Goal: Task Accomplishment & Management: Manage account settings

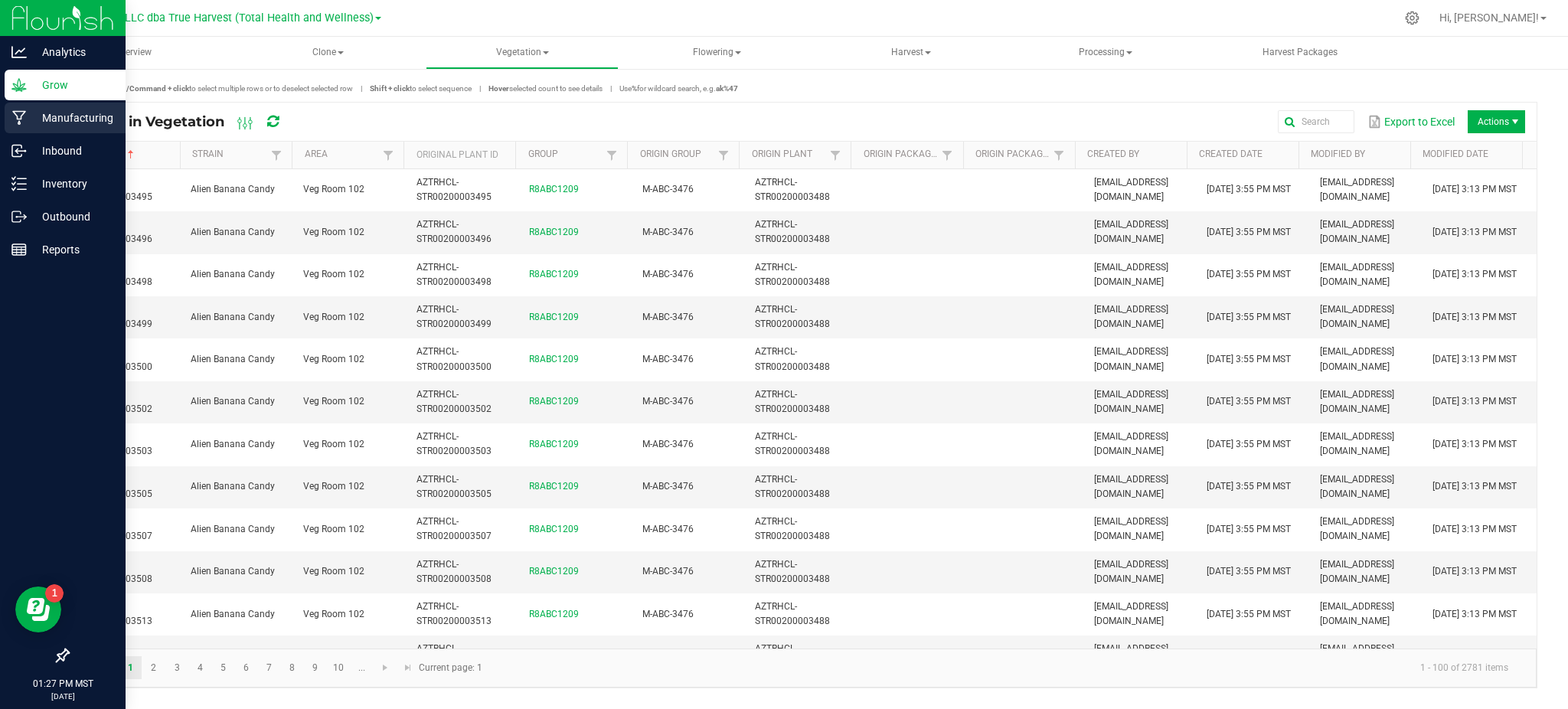
click at [33, 117] on p "Manufacturing" at bounding box center [72, 118] width 92 height 19
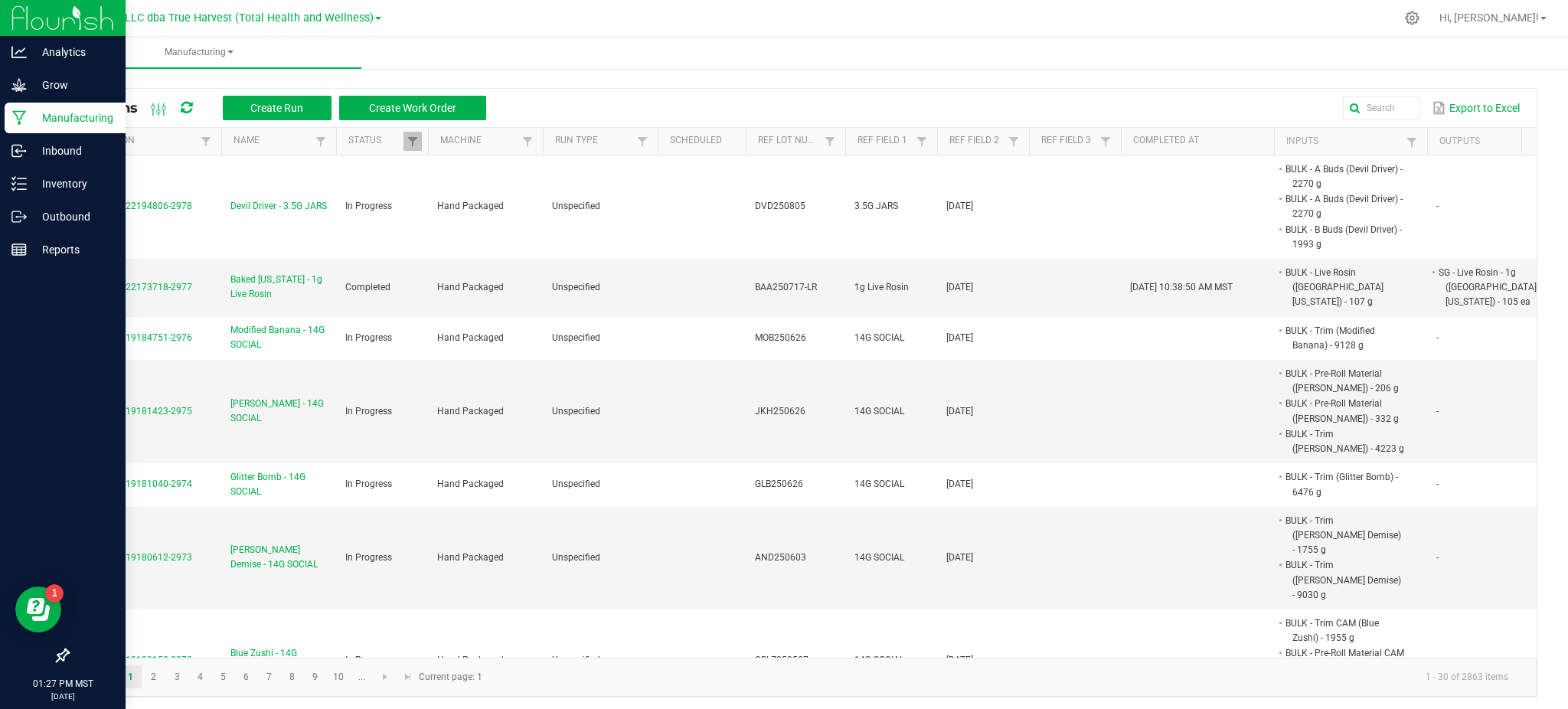
drag, startPoint x: 960, startPoint y: 64, endPoint x: 1016, endPoint y: 71, distance: 56.4
click at [960, 64] on ul "Manufacturing" at bounding box center [820, 52] width 1568 height 33
click at [1349, 97] on input "text" at bounding box center [1180, 108] width 475 height 23
paste input "AND250626"
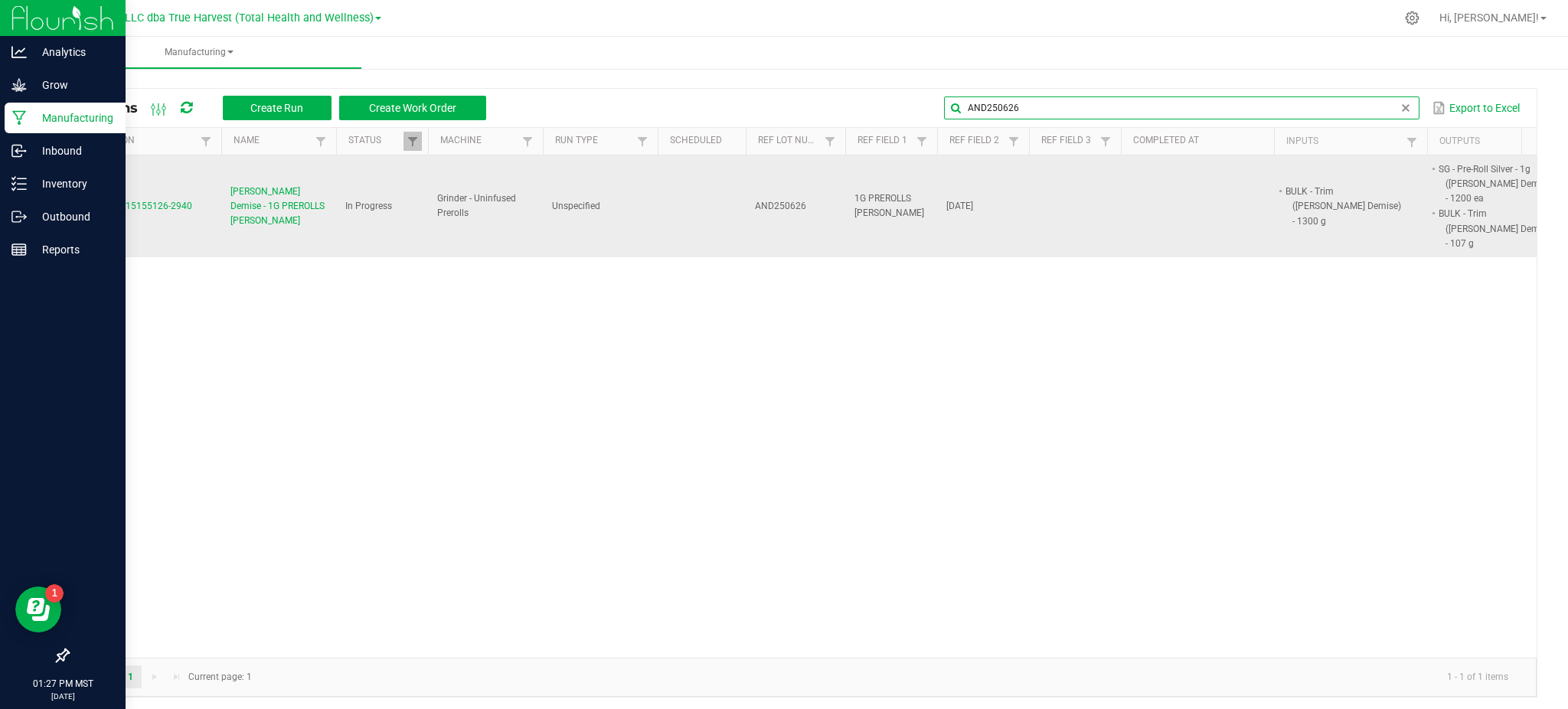
type input "AND250626"
click at [246, 203] on span "[PERSON_NAME] Demise - 1G PREROLLS [PERSON_NAME]" at bounding box center [278, 206] width 97 height 44
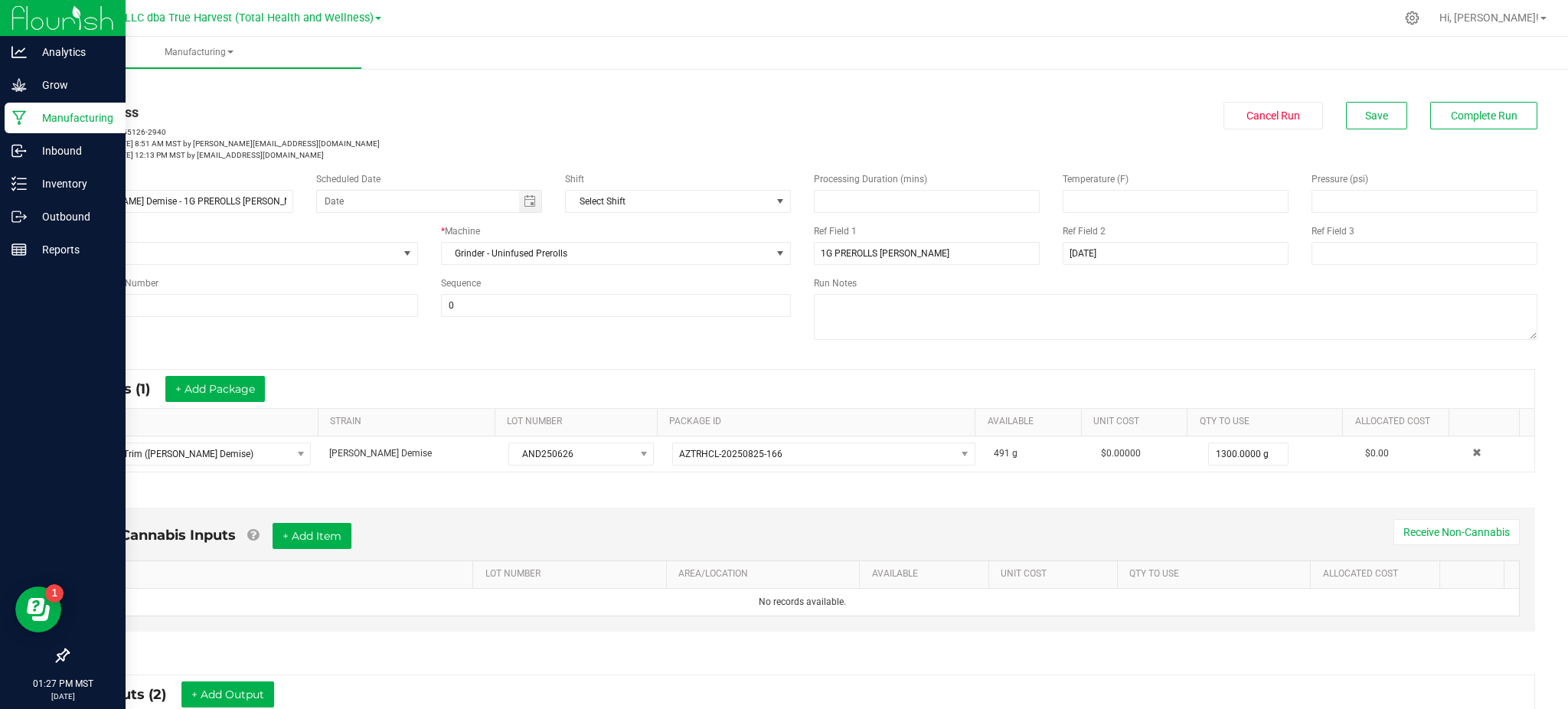
click at [434, 102] on div "In Progress" at bounding box center [428, 112] width 723 height 21
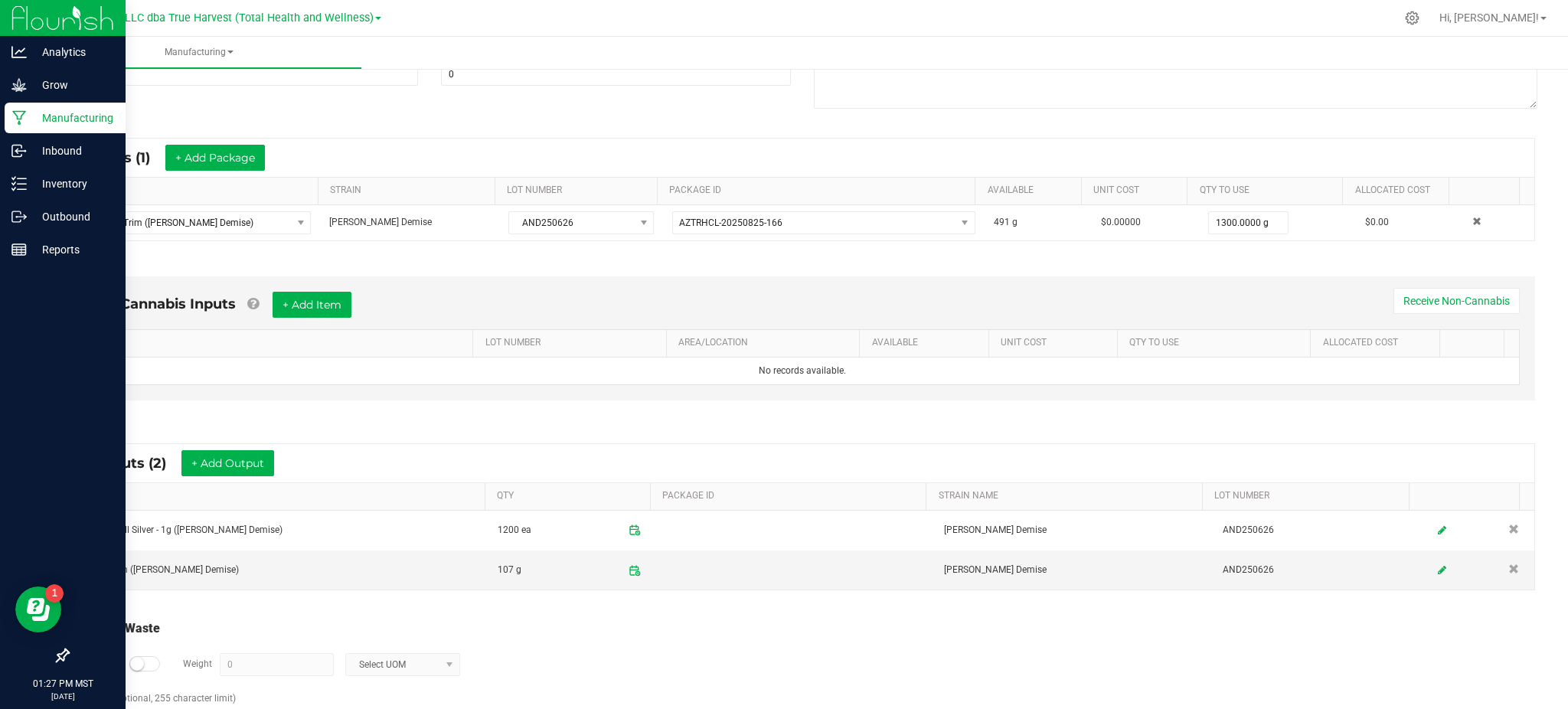
scroll to position [288, 0]
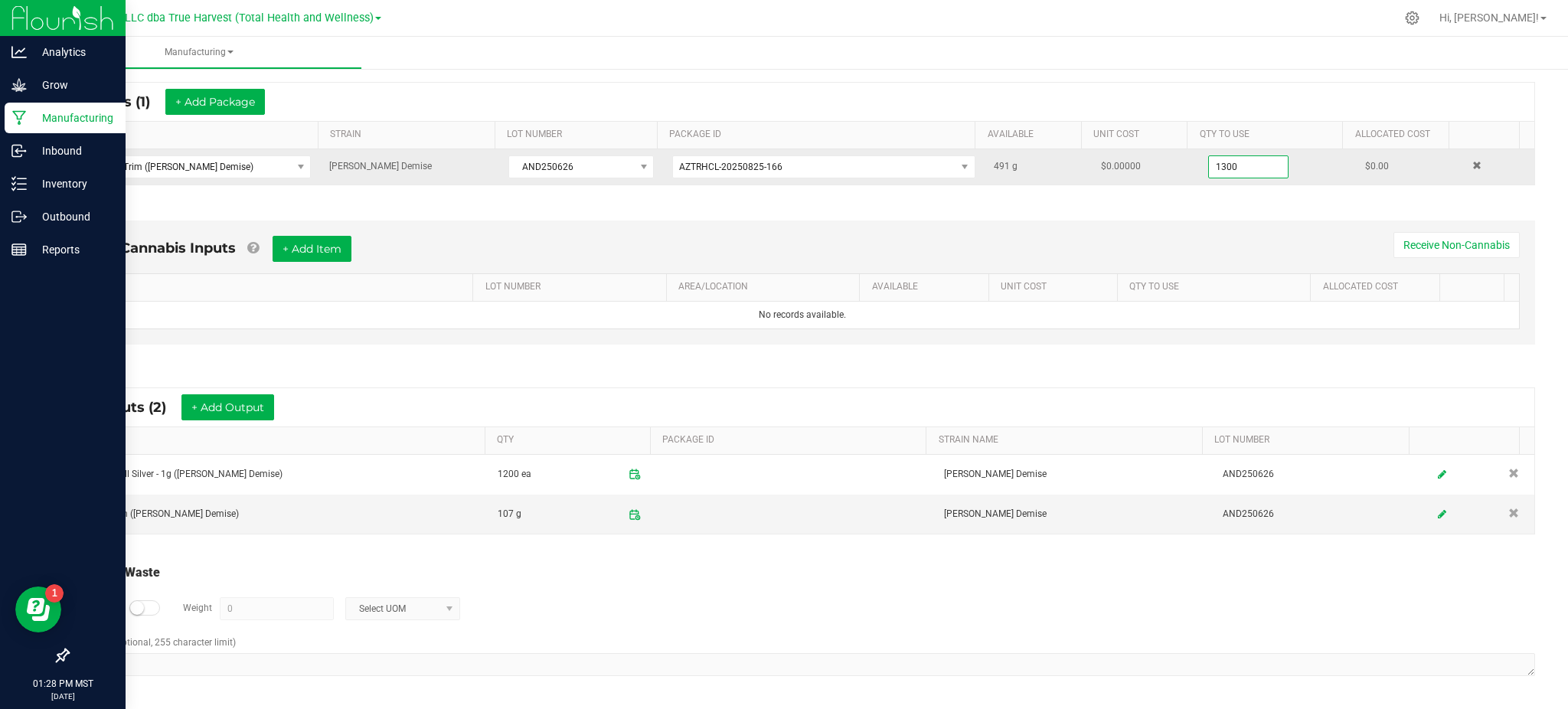
click at [1220, 159] on input "1300" at bounding box center [1248, 167] width 80 height 22
click at [1250, 163] on input "1300" at bounding box center [1248, 167] width 80 height 22
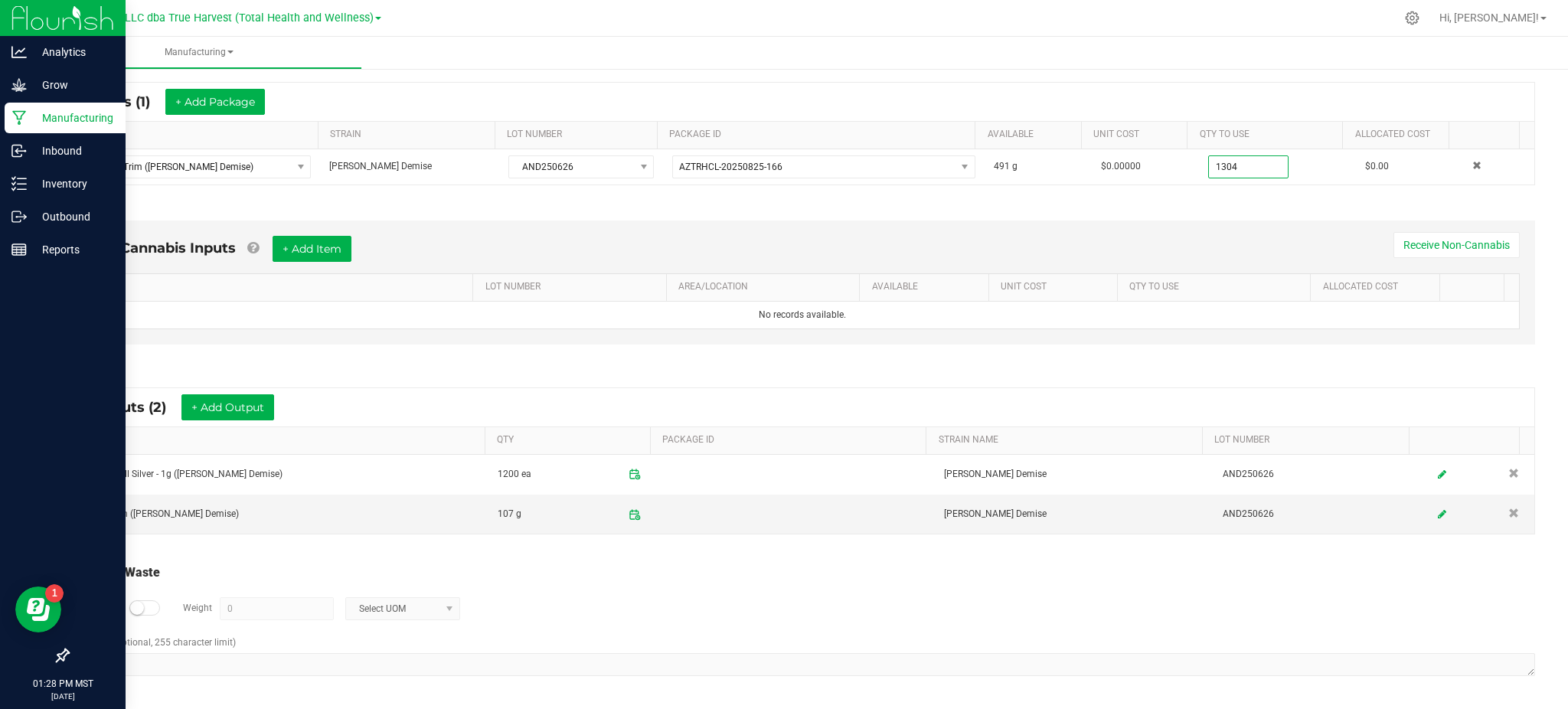
type input "1304.0000 g"
click at [1193, 95] on div "* Inputs (1) + Add Package" at bounding box center [801, 102] width 1463 height 39
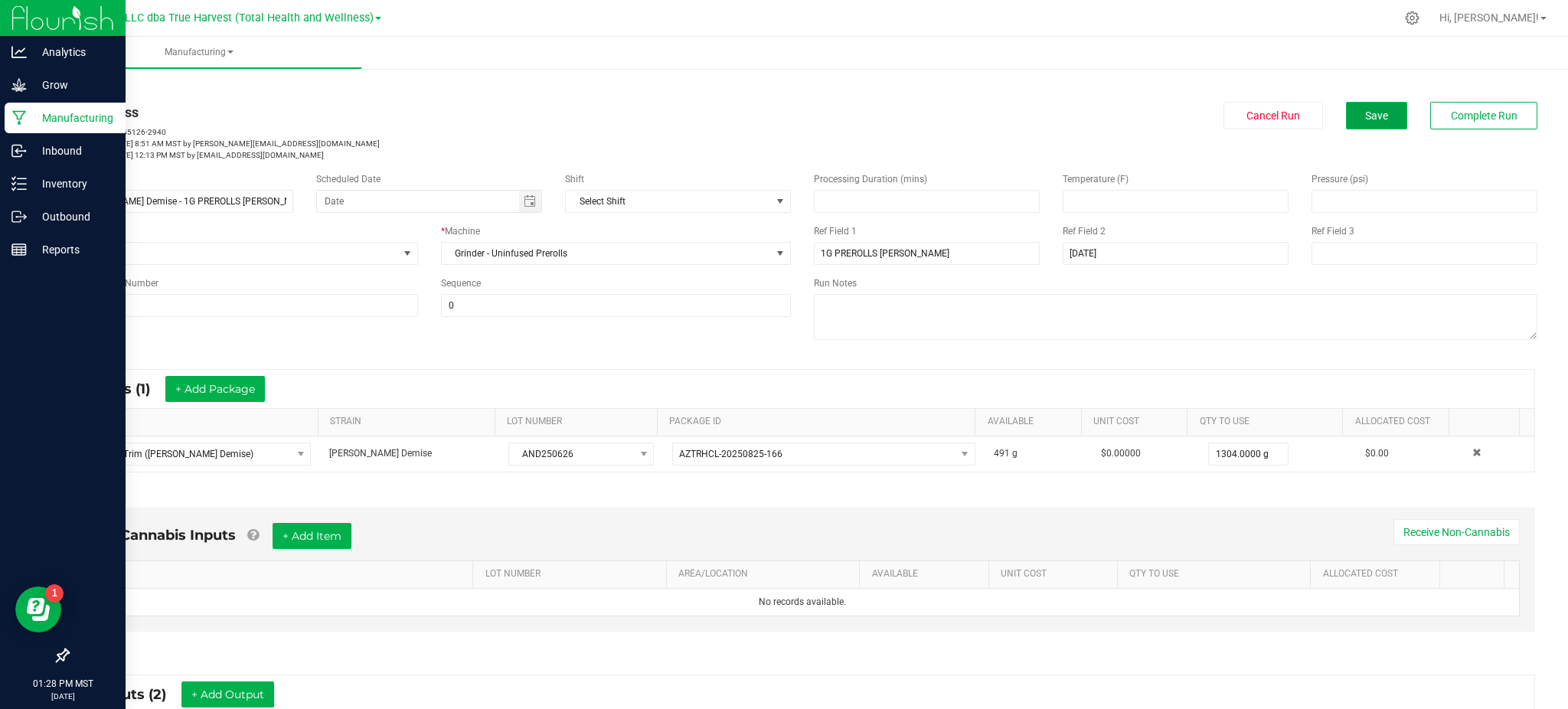
click at [1365, 116] on span "Save" at bounding box center [1376, 116] width 23 height 12
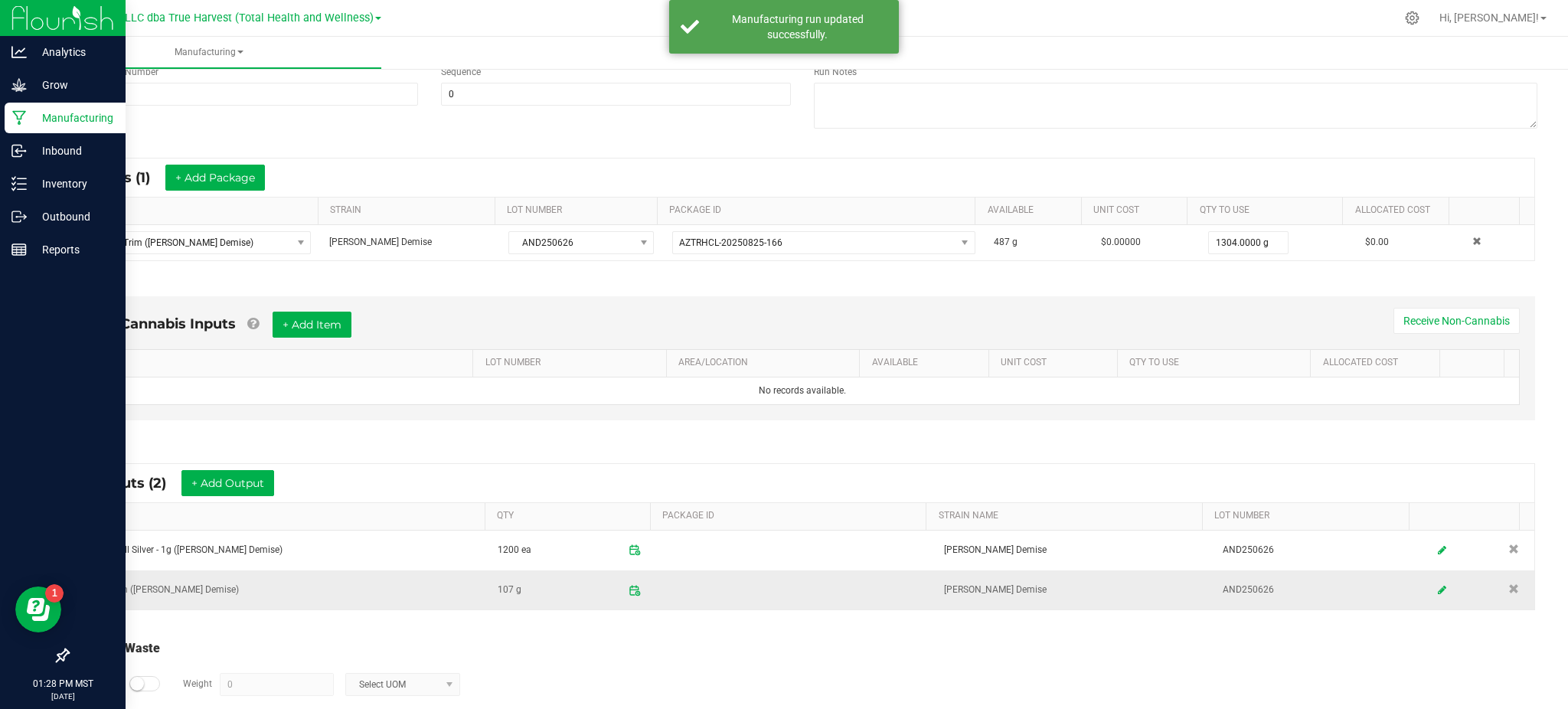
scroll to position [288, 0]
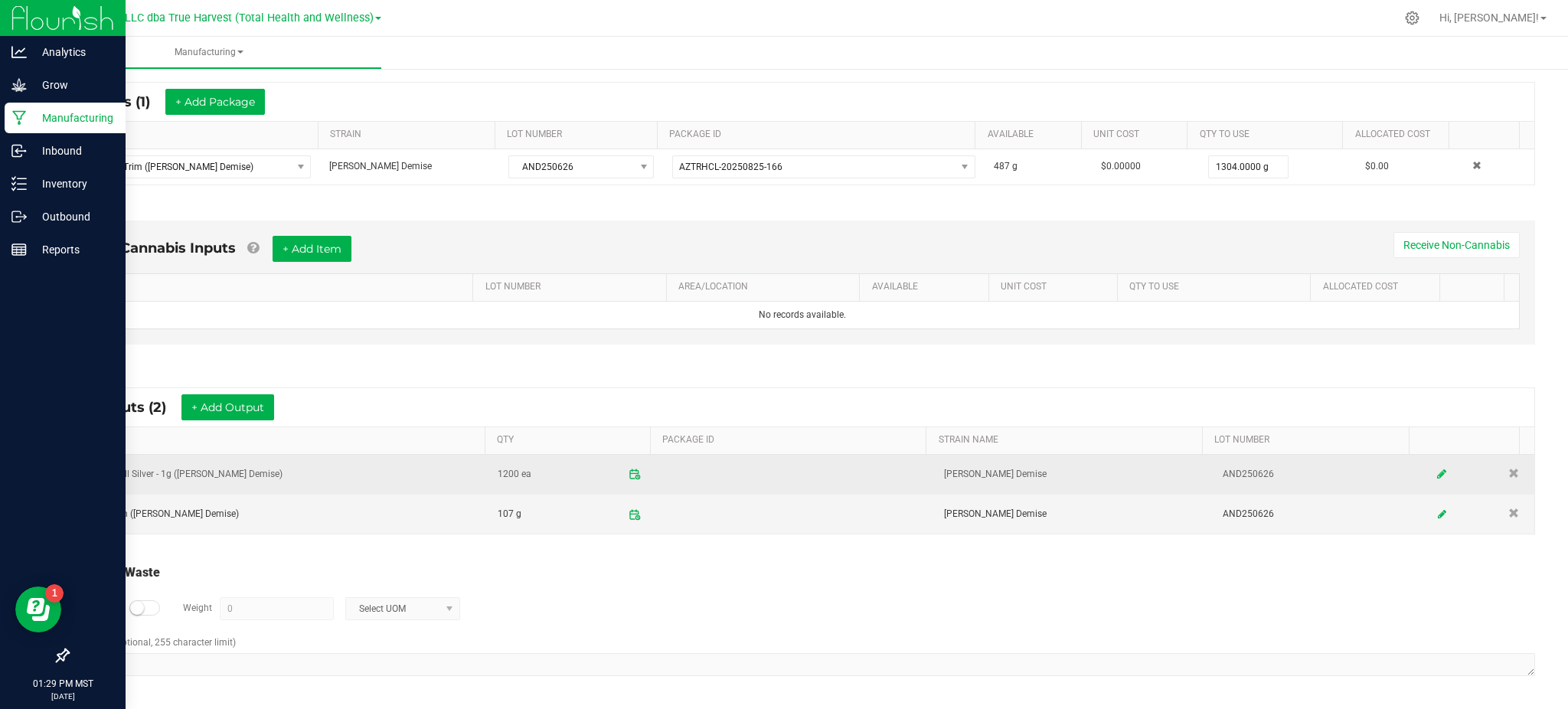
click at [1438, 475] on icon at bounding box center [1442, 474] width 9 height 11
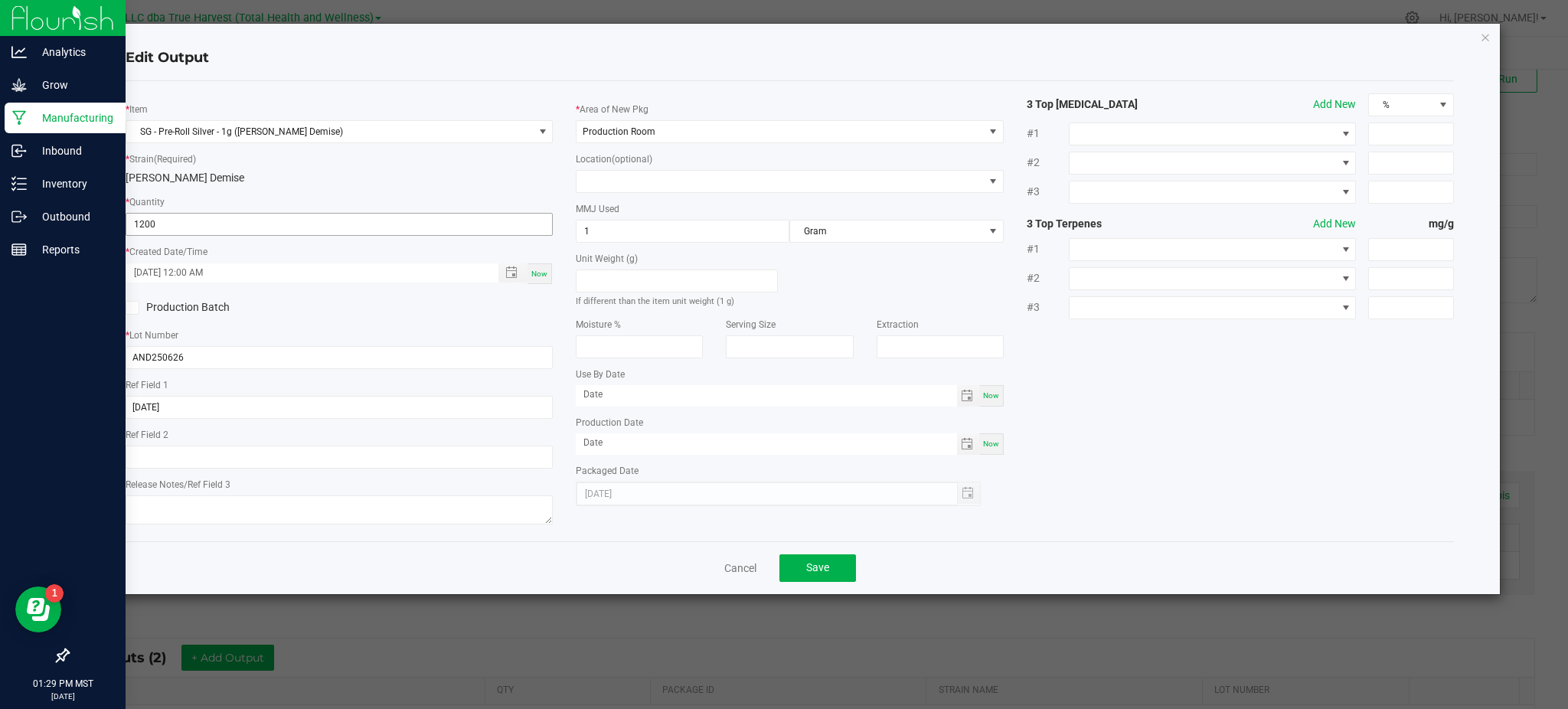
click at [158, 224] on input "1200" at bounding box center [338, 224] width 425 height 22
click at [161, 223] on input "1200" at bounding box center [338, 224] width 425 height 22
click at [162, 222] on input "1200" at bounding box center [338, 224] width 425 height 22
type input "1201 ea"
click at [1177, 450] on div "* Item SG - Pre-Roll Silver - 1g ([PERSON_NAME] Demise) * Strain (Required) [PE…" at bounding box center [789, 311] width 1351 height 435
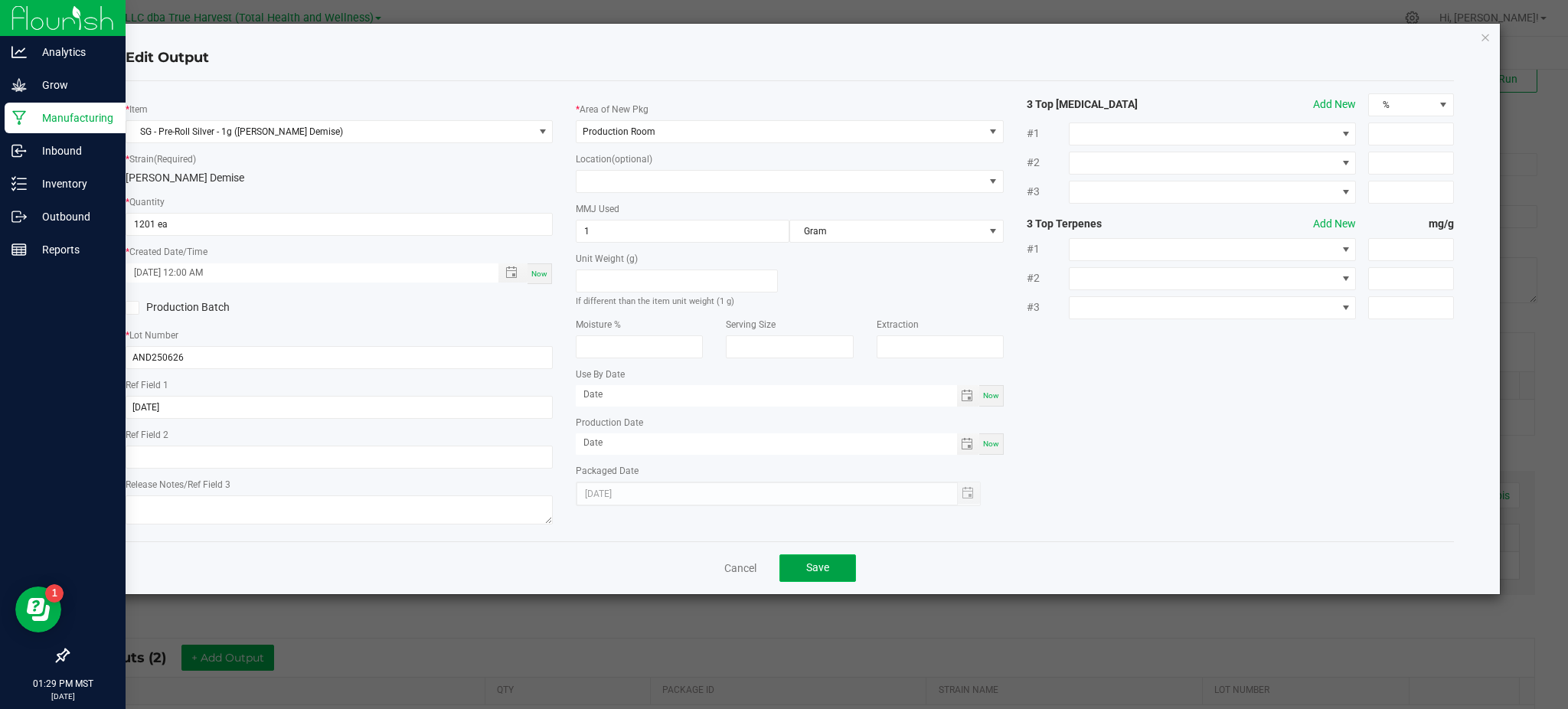
click at [800, 565] on button "Save" at bounding box center [818, 569] width 77 height 28
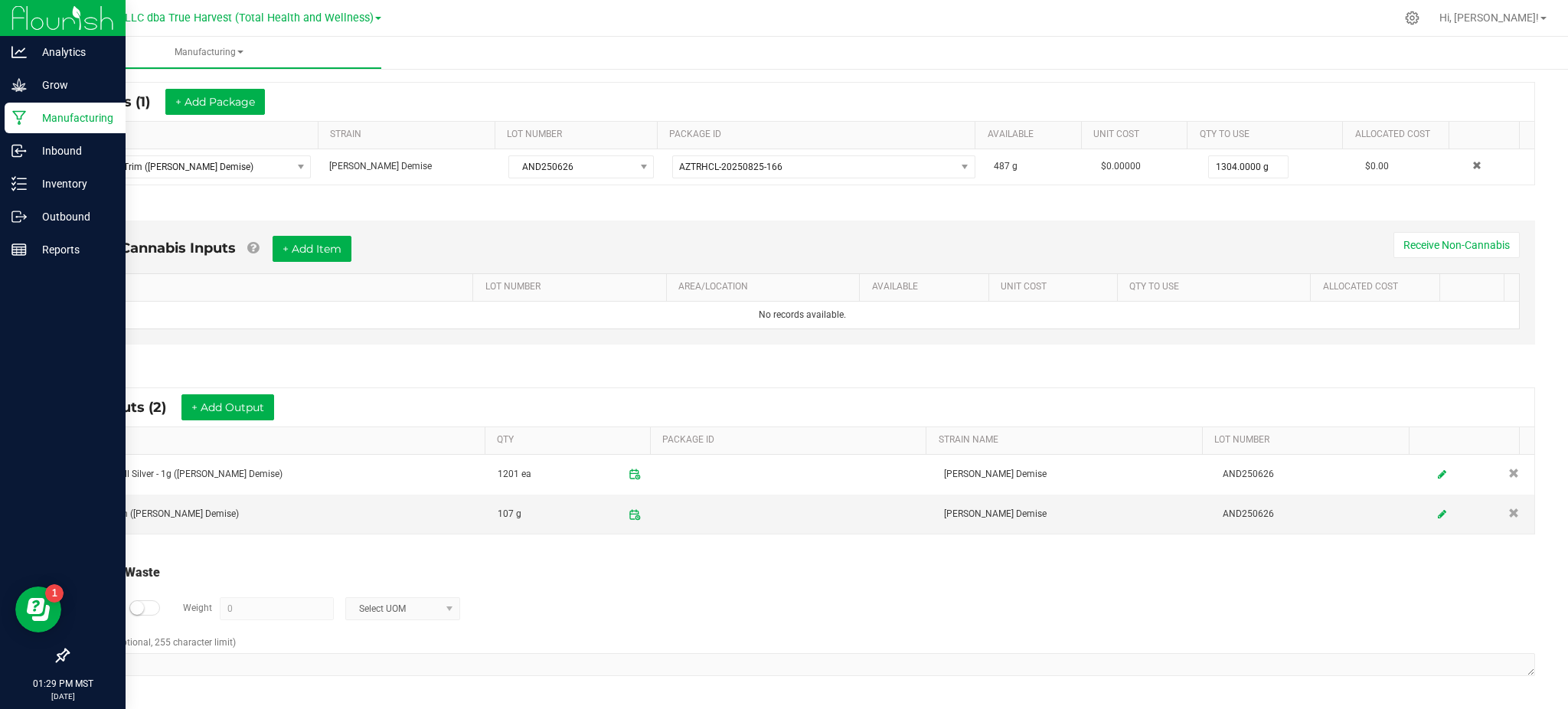
click at [788, 601] on div "Log Waste? Weight 0 Select UOM" at bounding box center [802, 609] width 1465 height 53
click at [1438, 513] on icon at bounding box center [1442, 513] width 9 height 11
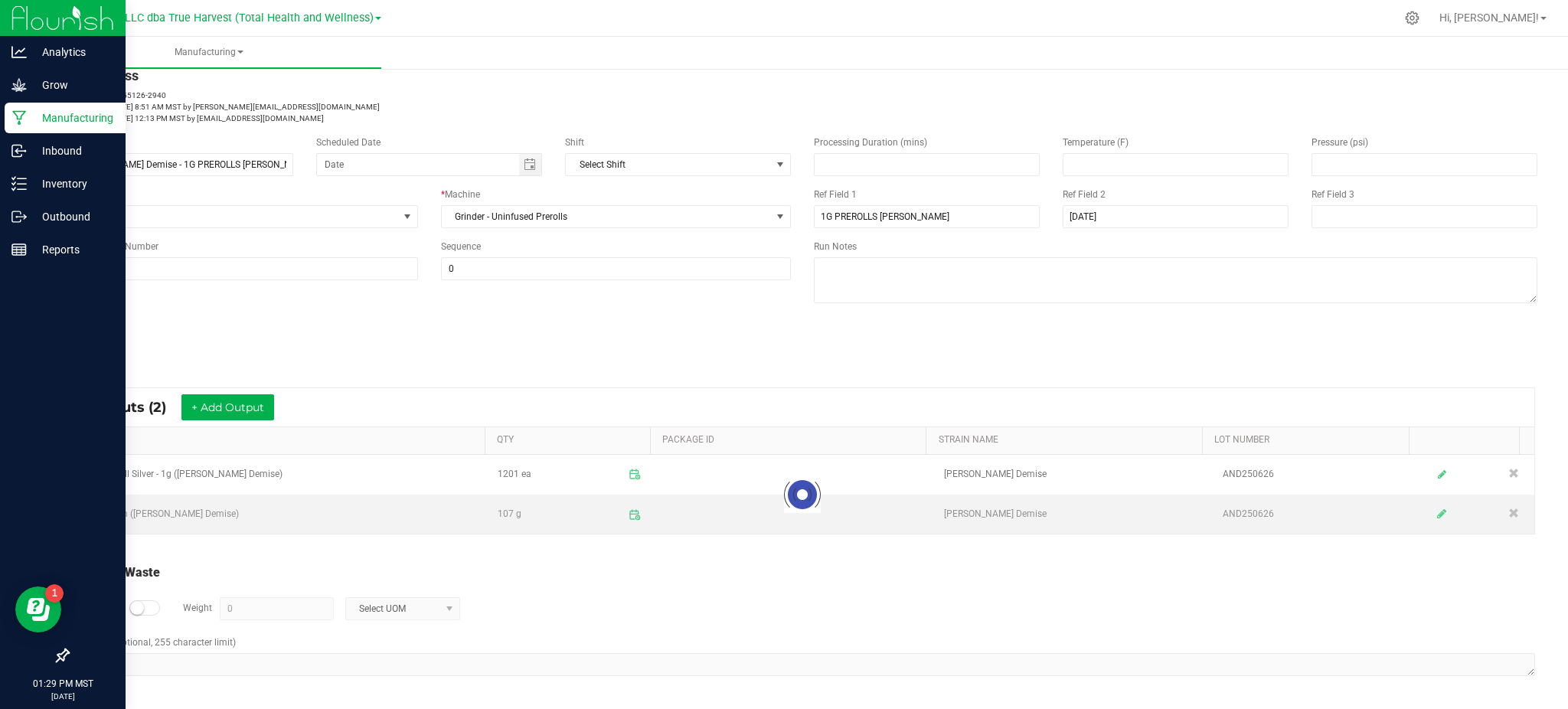
scroll to position [37, 0]
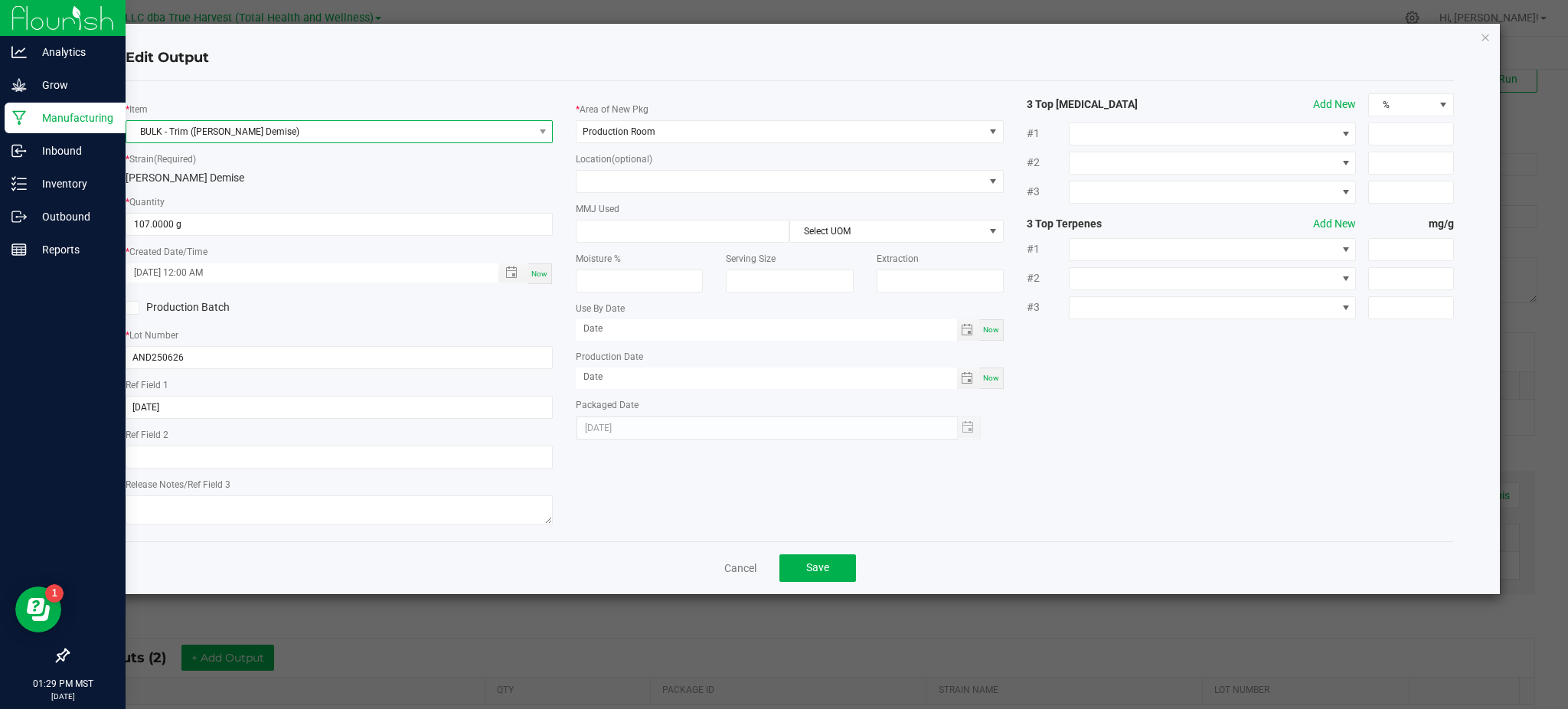
click at [312, 135] on span "BULK - Trim ([PERSON_NAME] Demise)" at bounding box center [330, 132] width 407 height 22
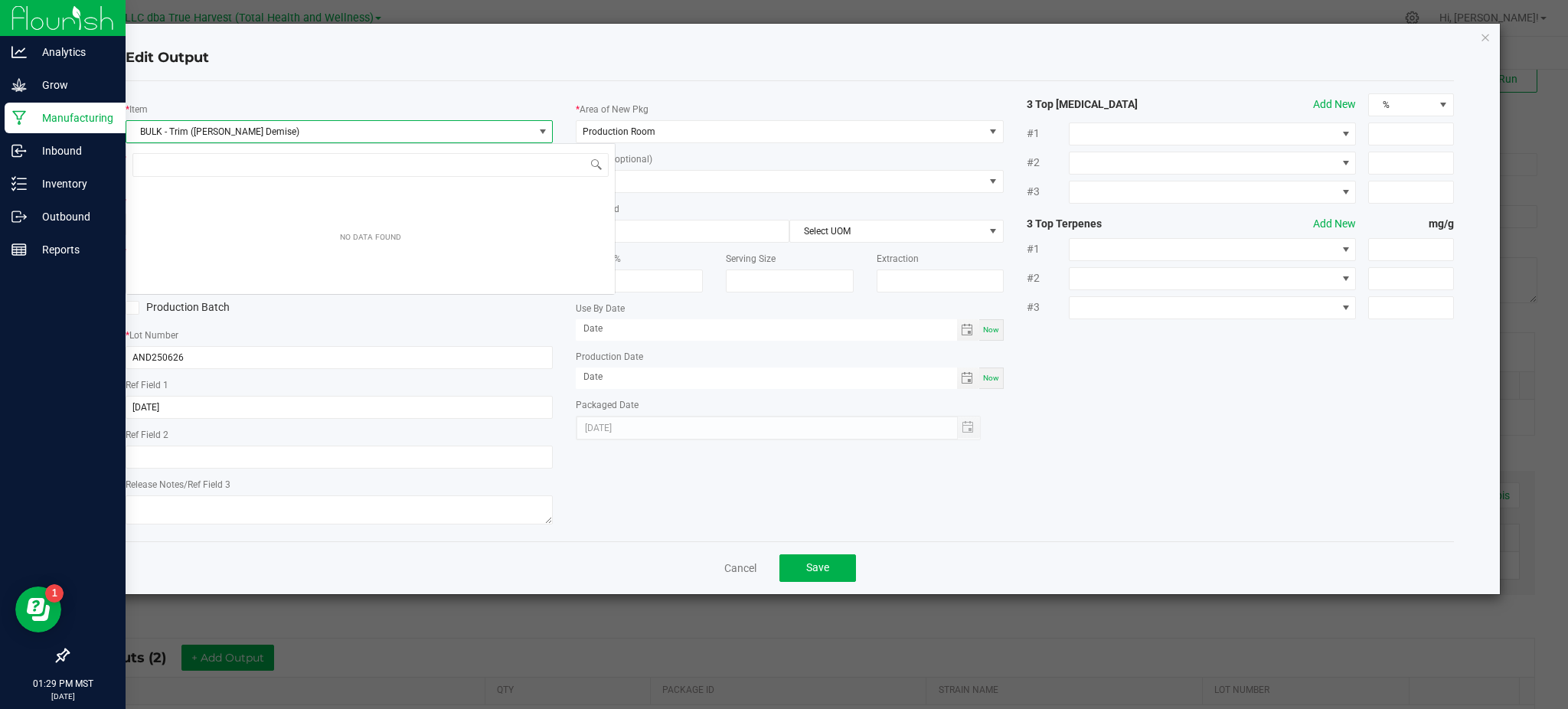
scroll to position [23, 427]
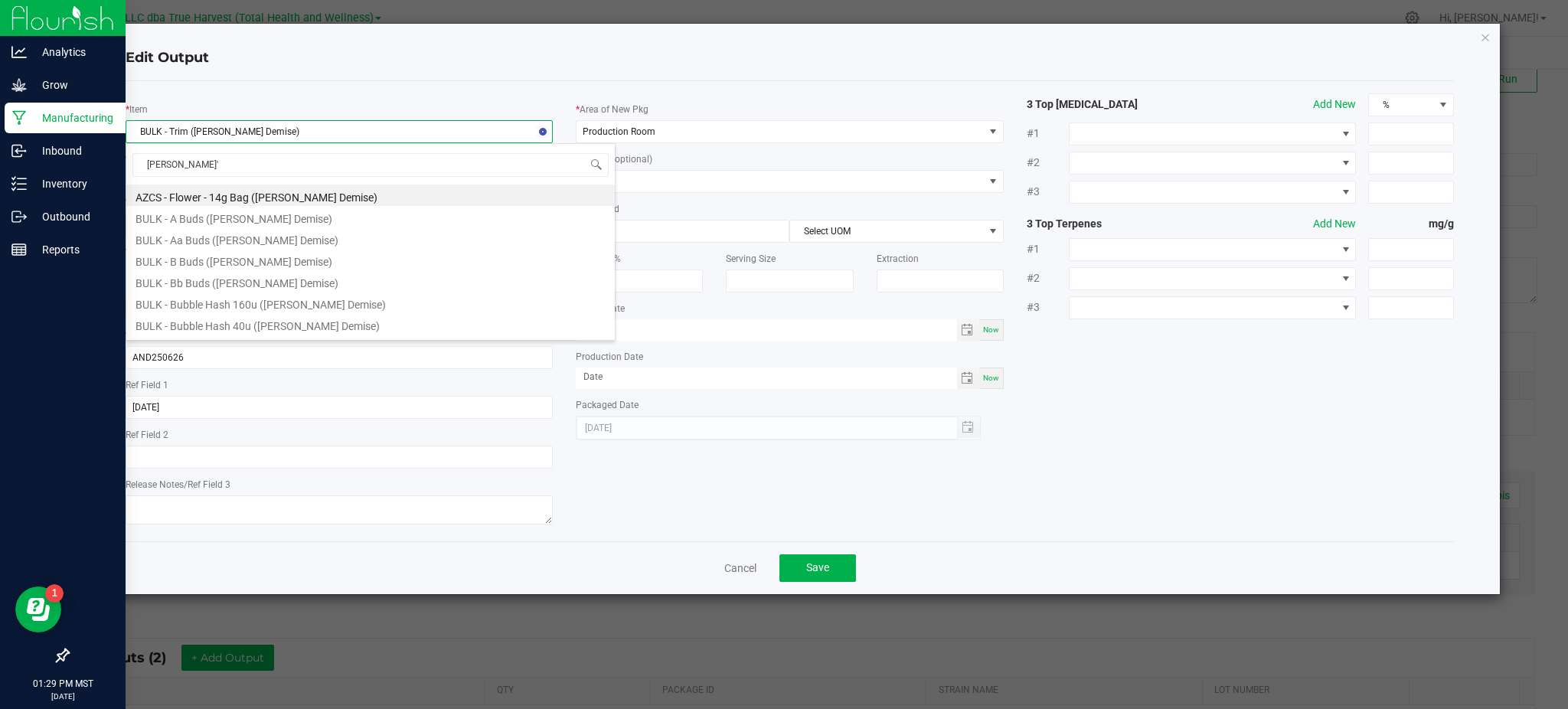
type input "[PERSON_NAME]"
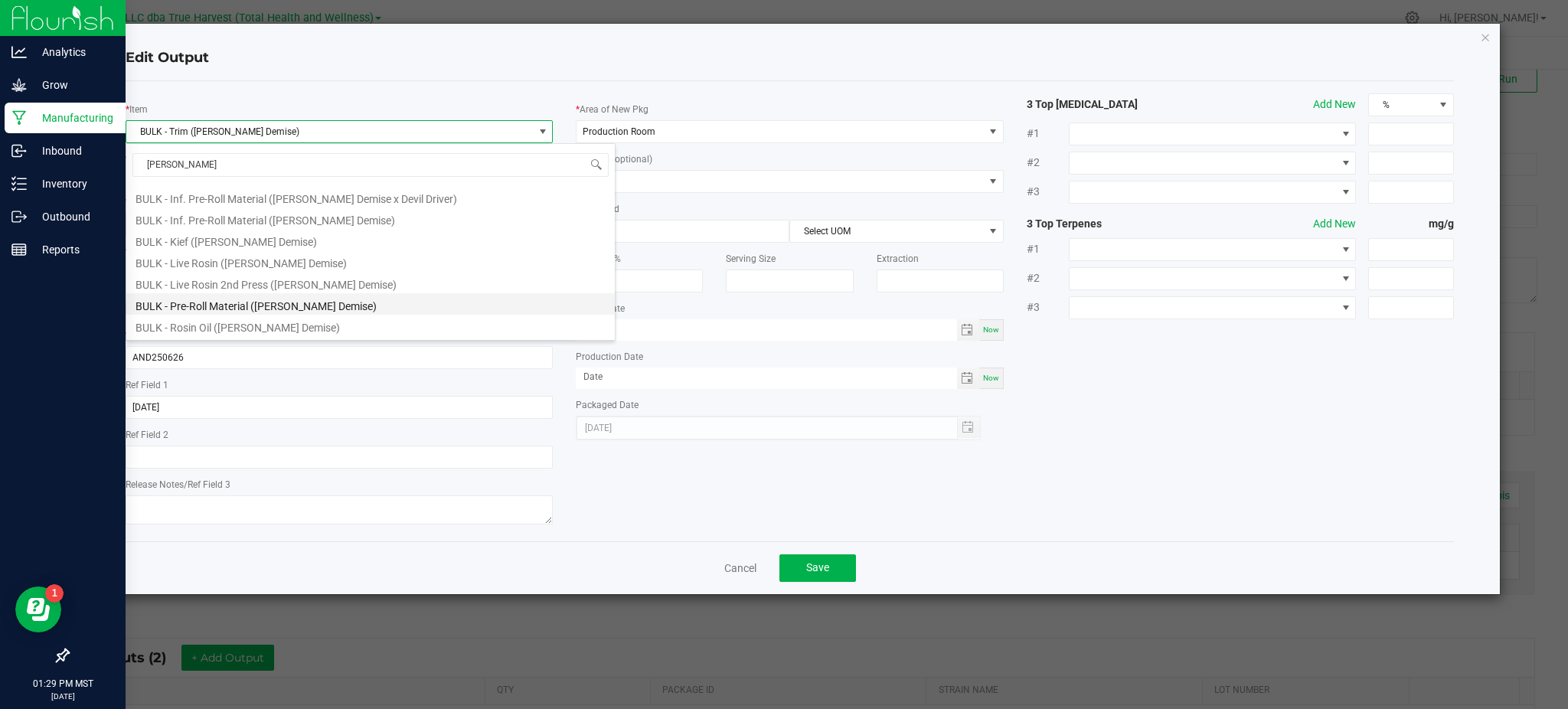
click at [323, 309] on li "BULK - Pre-Roll Material ([PERSON_NAME] Demise)" at bounding box center [370, 304] width 488 height 22
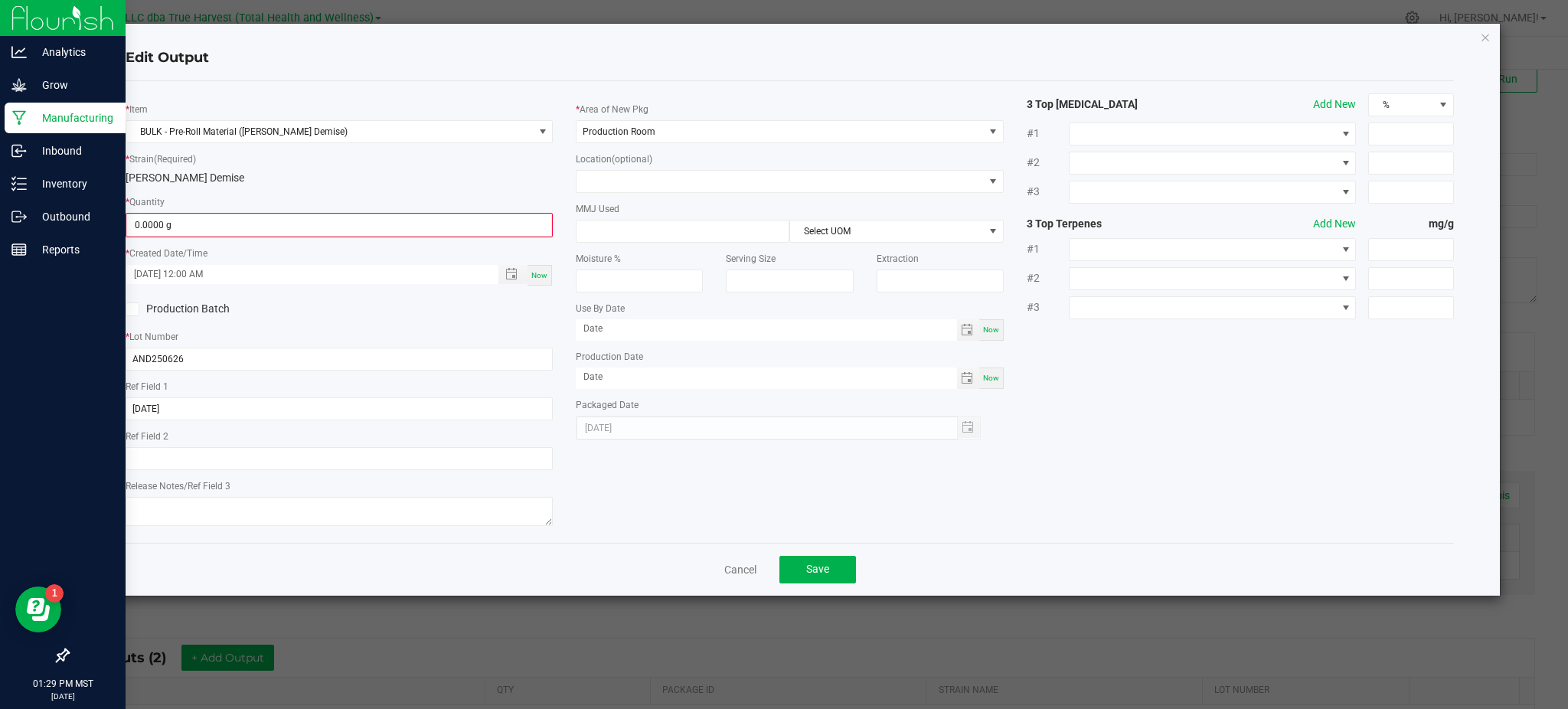
click at [302, 180] on div "[PERSON_NAME] Demise" at bounding box center [338, 178] width 427 height 16
click at [230, 232] on input "0" at bounding box center [339, 225] width 424 height 22
type input "107.0000 g"
click at [382, 300] on div "Production Batch" at bounding box center [339, 307] width 450 height 23
click at [818, 568] on span "Save" at bounding box center [817, 568] width 23 height 12
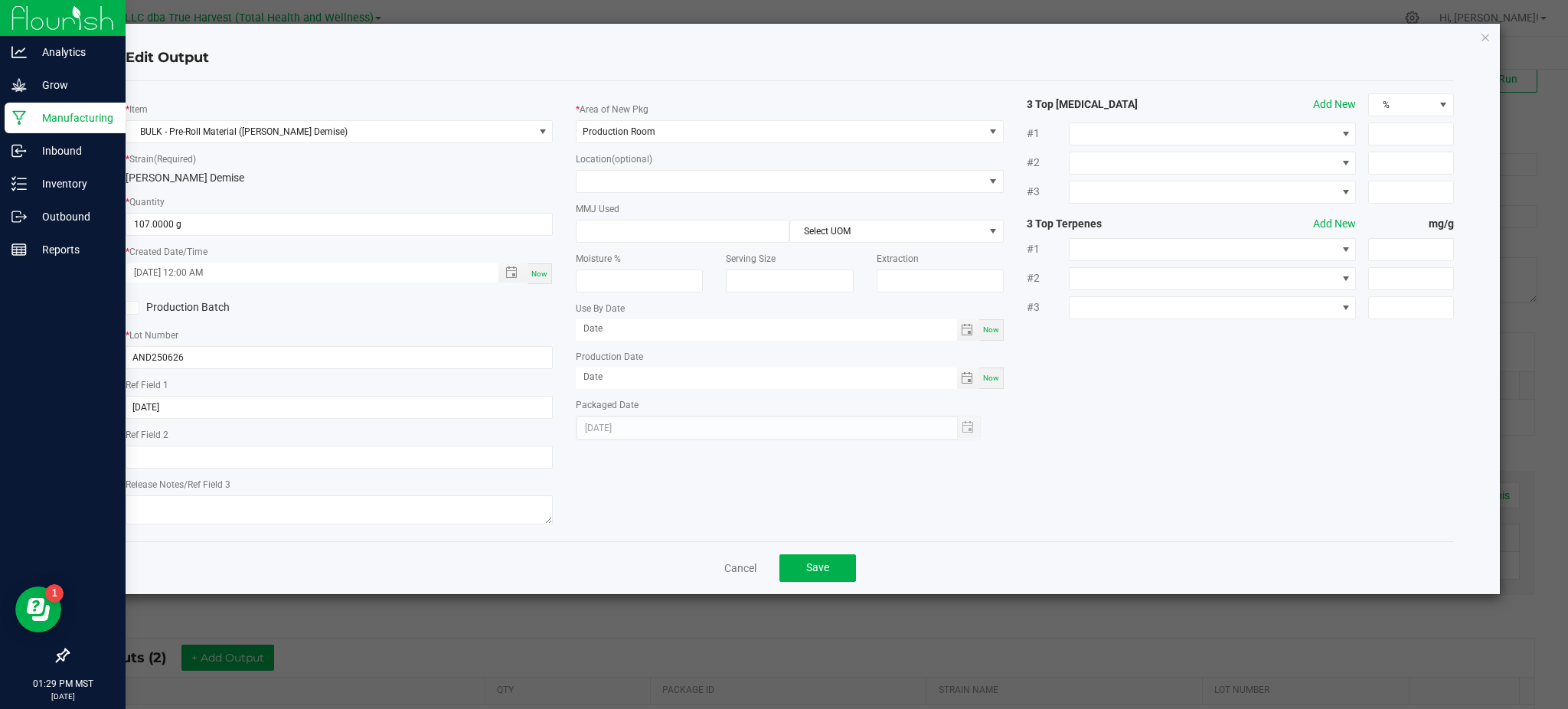
scroll to position [288, 0]
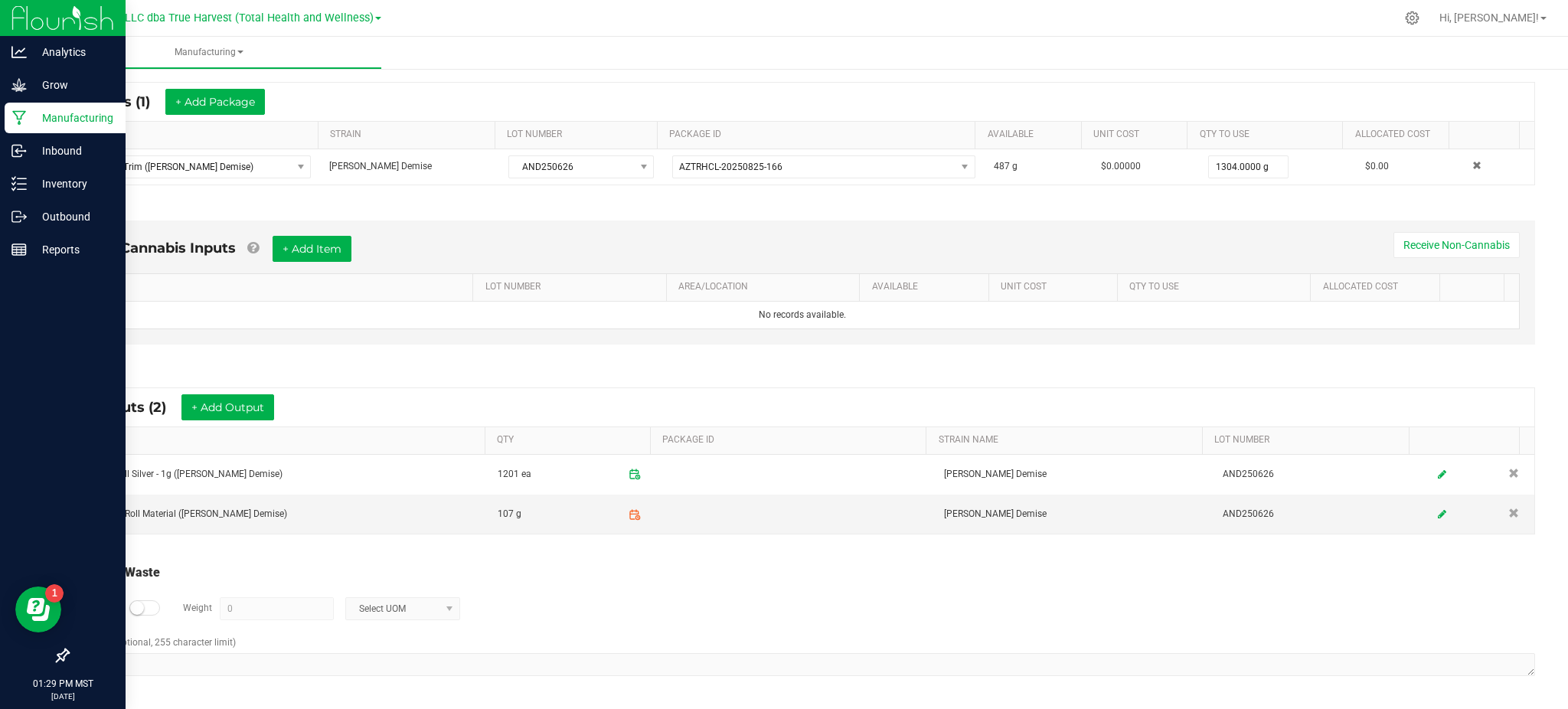
drag, startPoint x: 682, startPoint y: 633, endPoint x: 695, endPoint y: 624, distance: 15.8
click at [684, 633] on div "Log Waste? Weight 0 Select UOM" at bounding box center [802, 609] width 1465 height 53
click at [628, 513] on icon at bounding box center [635, 514] width 14 height 14
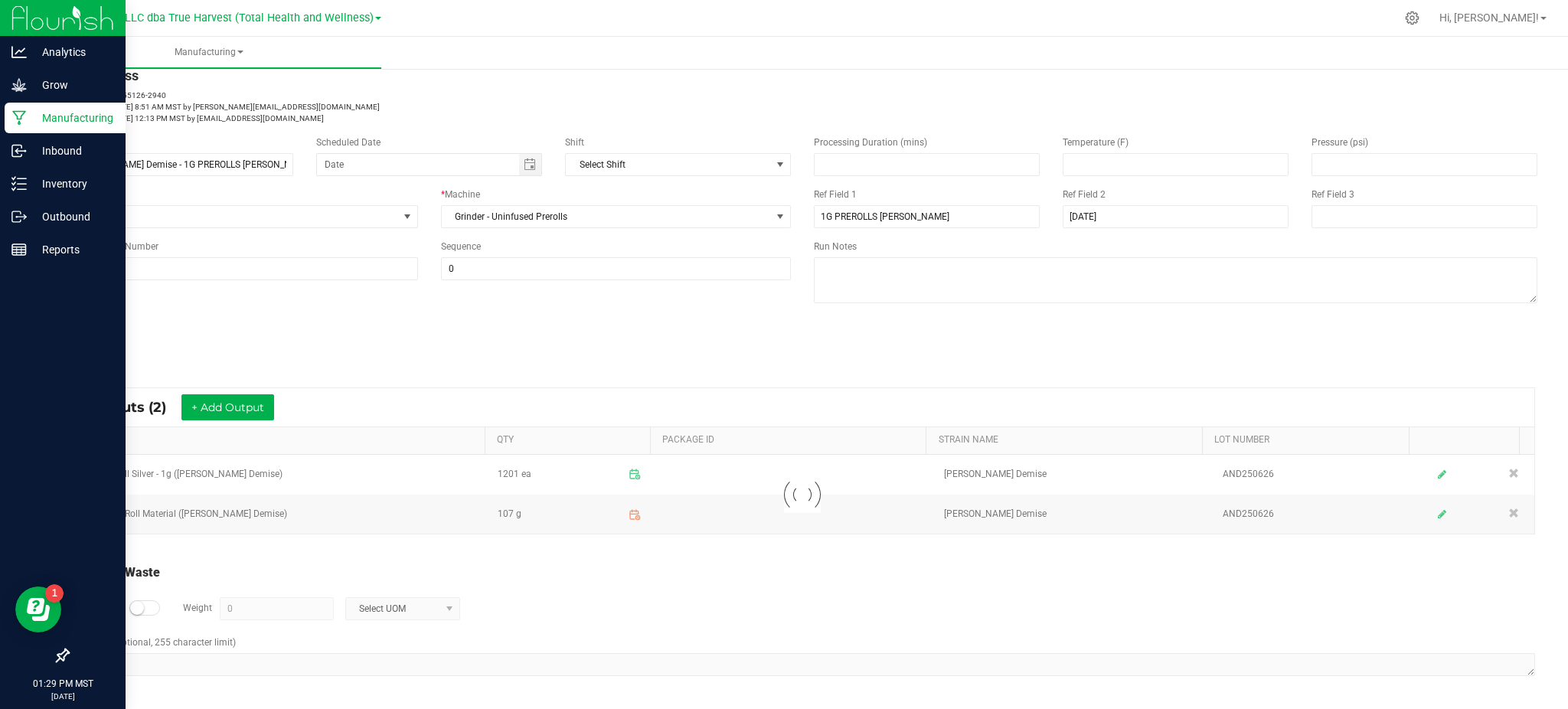
scroll to position [37, 0]
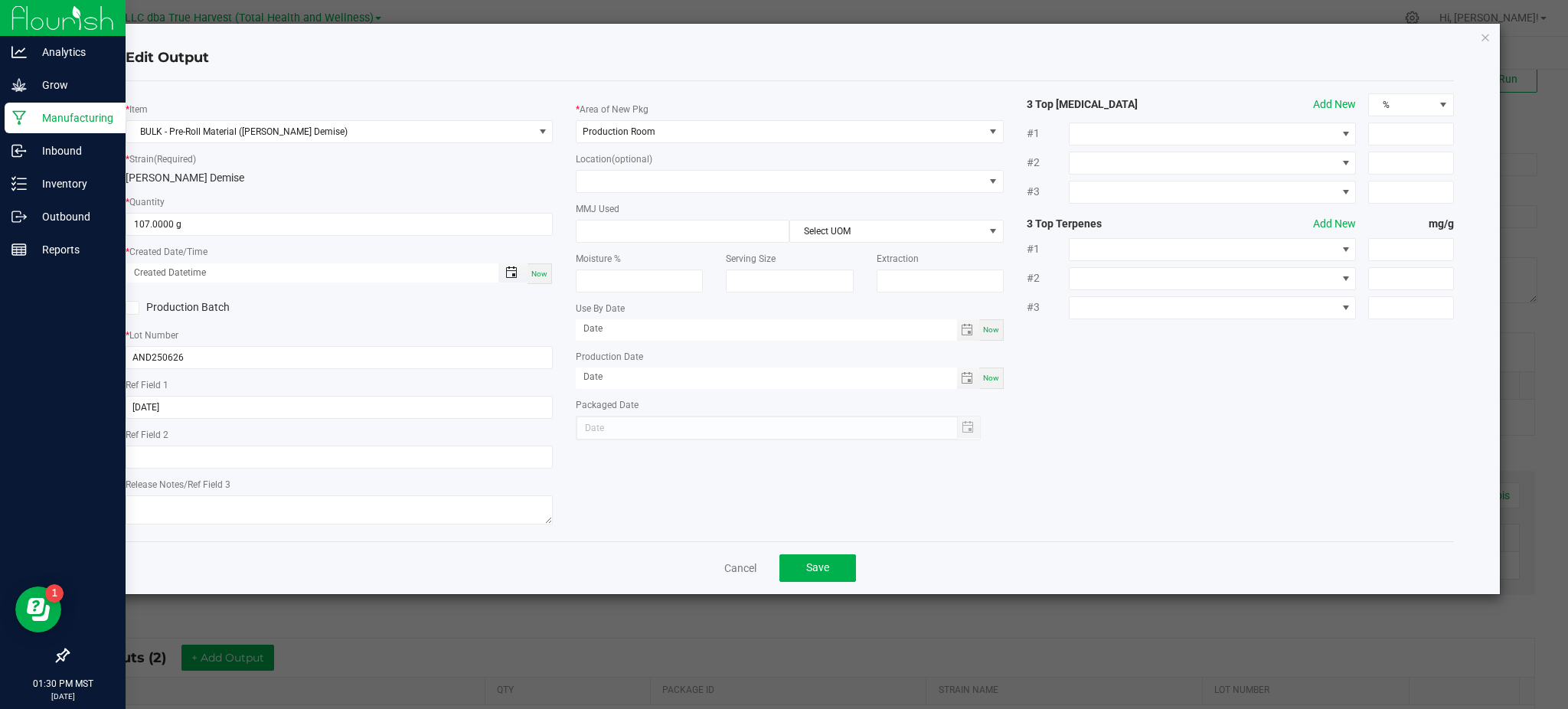
click at [511, 268] on span "Toggle popup" at bounding box center [511, 273] width 12 height 12
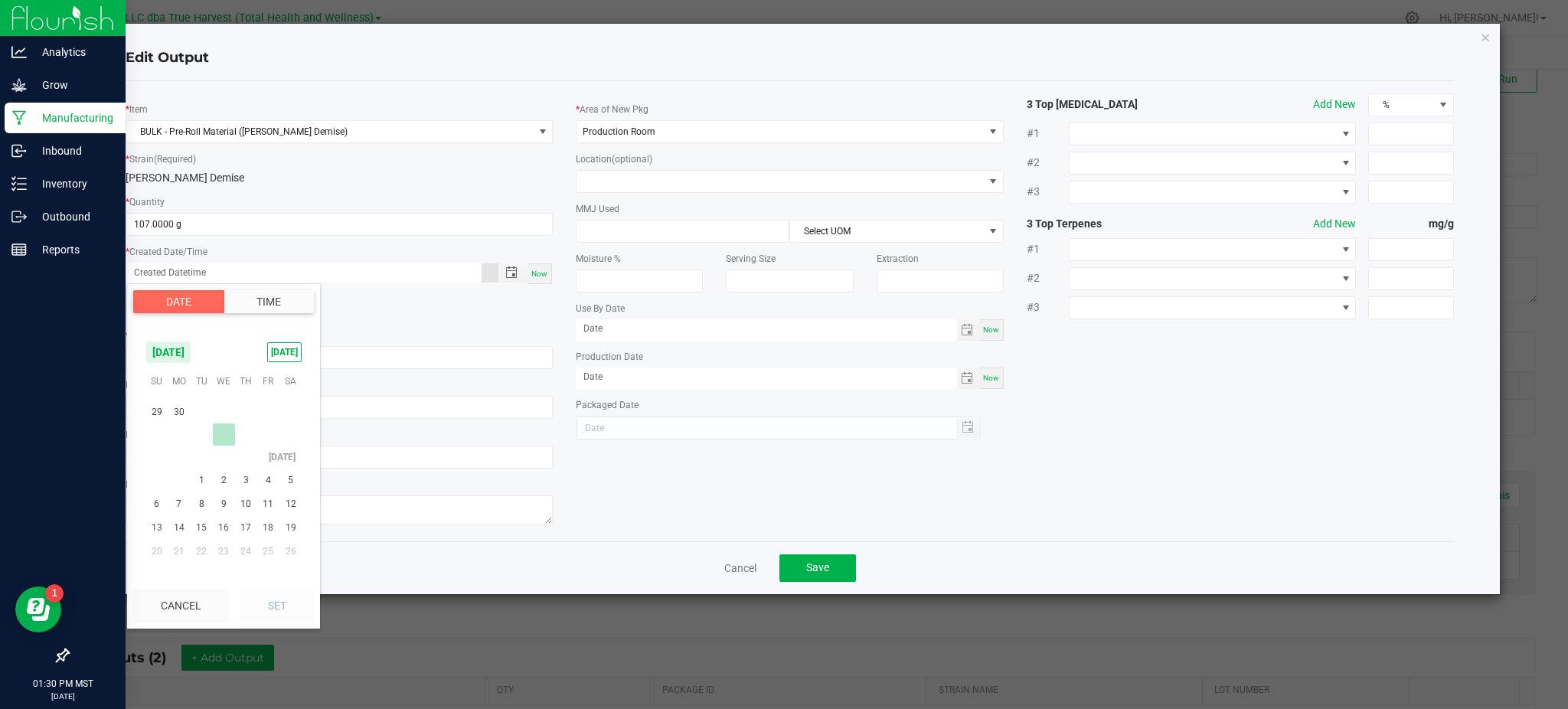
scroll to position [247943, 0]
click at [241, 488] on span "26" at bounding box center [246, 491] width 22 height 24
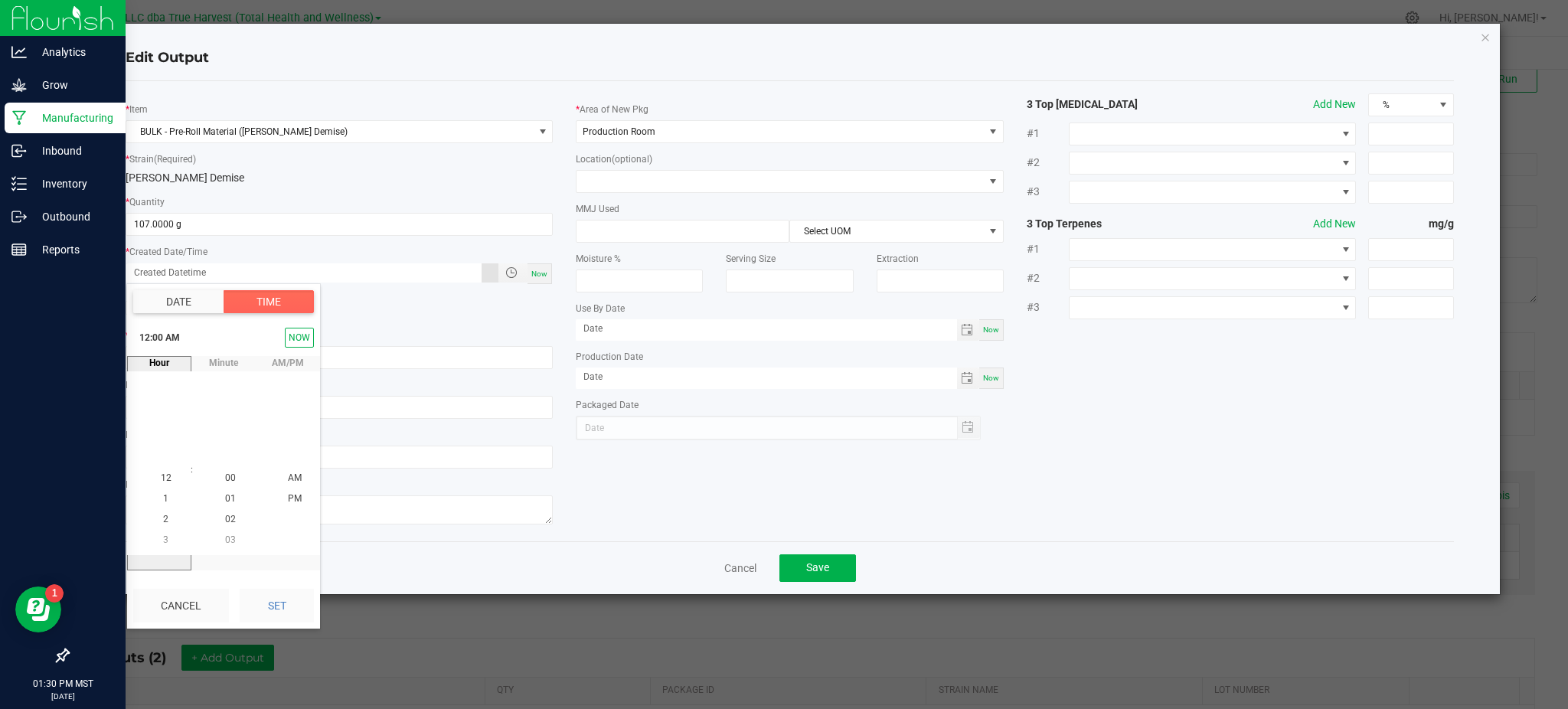
drag, startPoint x: 265, startPoint y: 598, endPoint x: 374, endPoint y: 568, distance: 113.1
click at [266, 598] on button "Set" at bounding box center [276, 605] width 74 height 34
type input "[DATE] 12:00 AM"
type input "[DATE]"
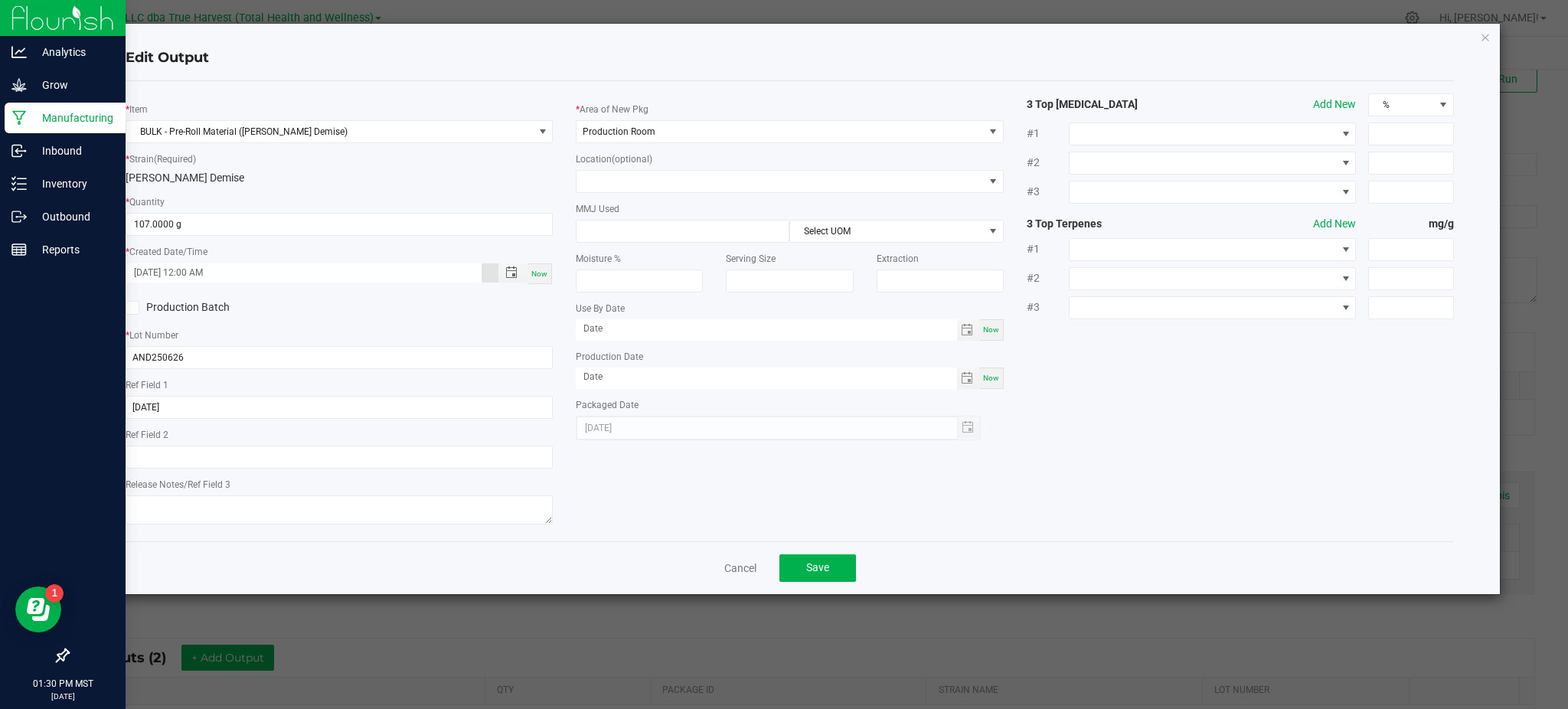
click at [674, 492] on div "* Item BULK - Pre-Roll Material ([PERSON_NAME] Demise) * Strain (Required) [PER…" at bounding box center [789, 311] width 1351 height 435
click at [843, 576] on button "Save" at bounding box center [818, 569] width 77 height 28
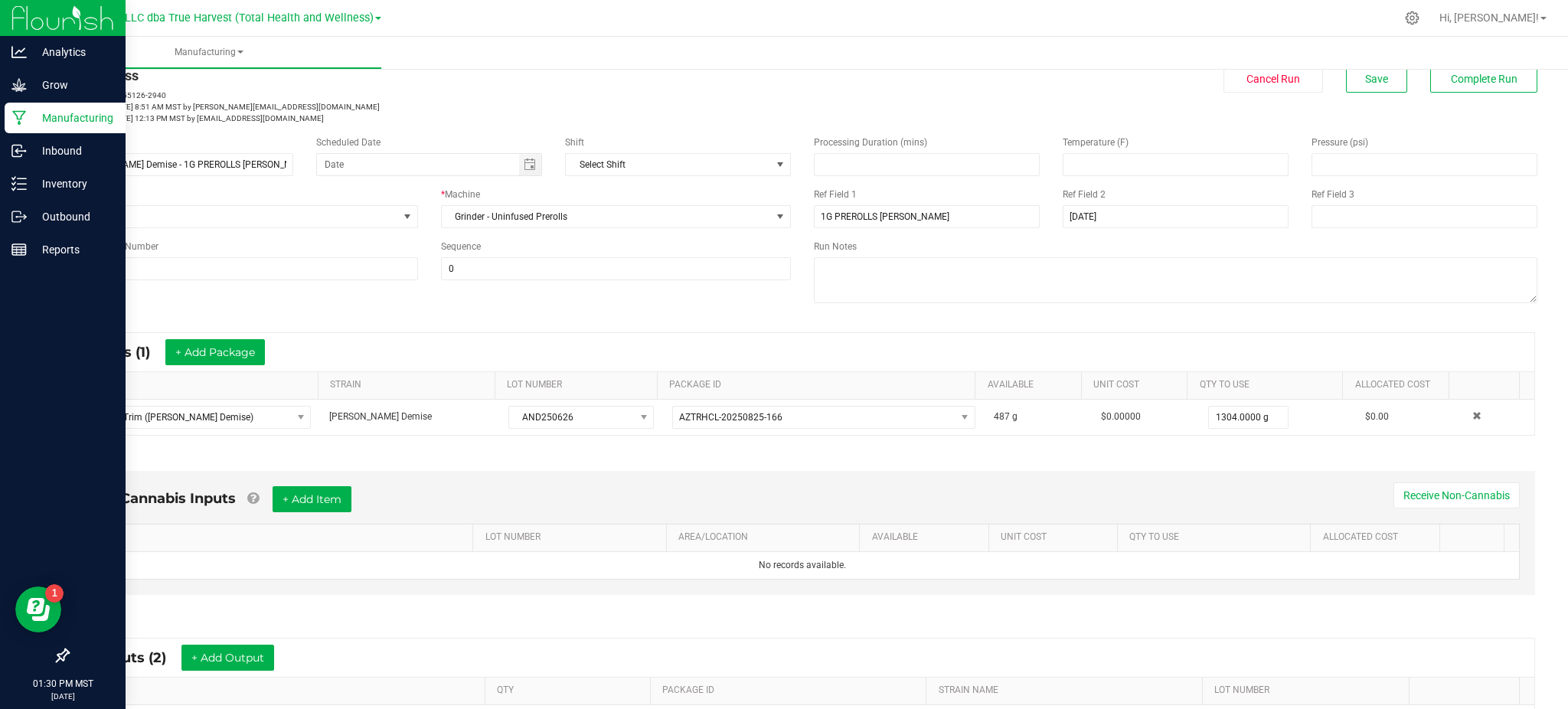
scroll to position [113, 0]
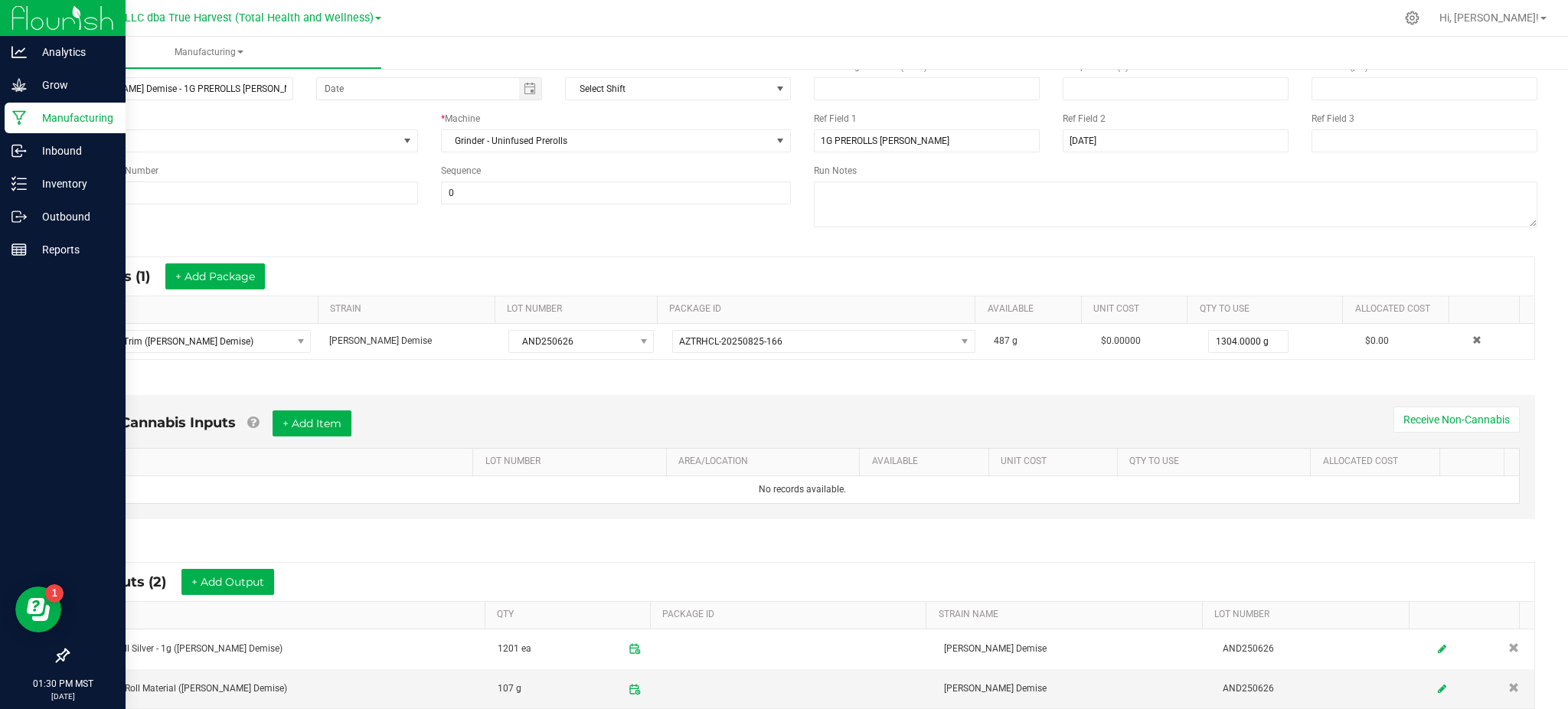
click at [667, 571] on div "* Outputs (2) + Add Output" at bounding box center [801, 582] width 1463 height 39
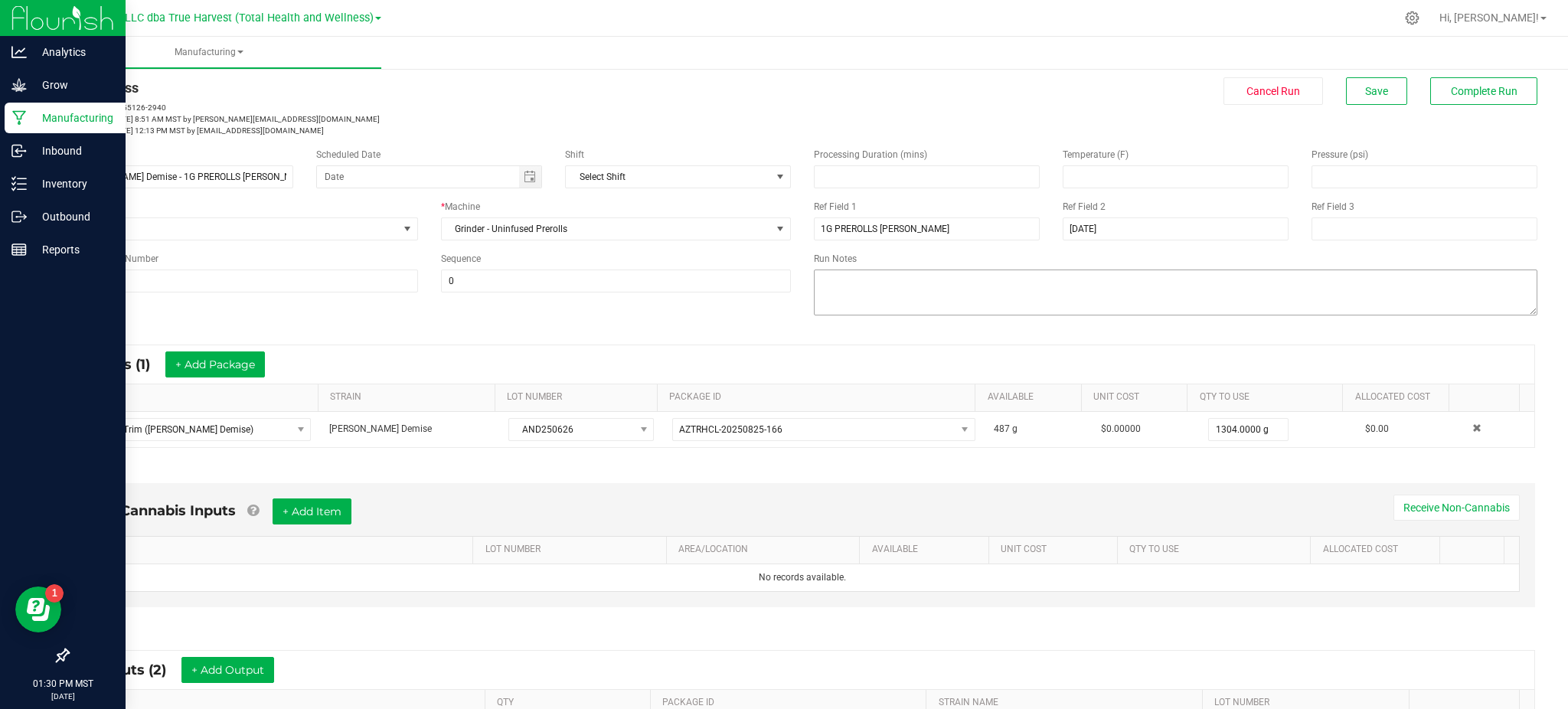
scroll to position [0, 0]
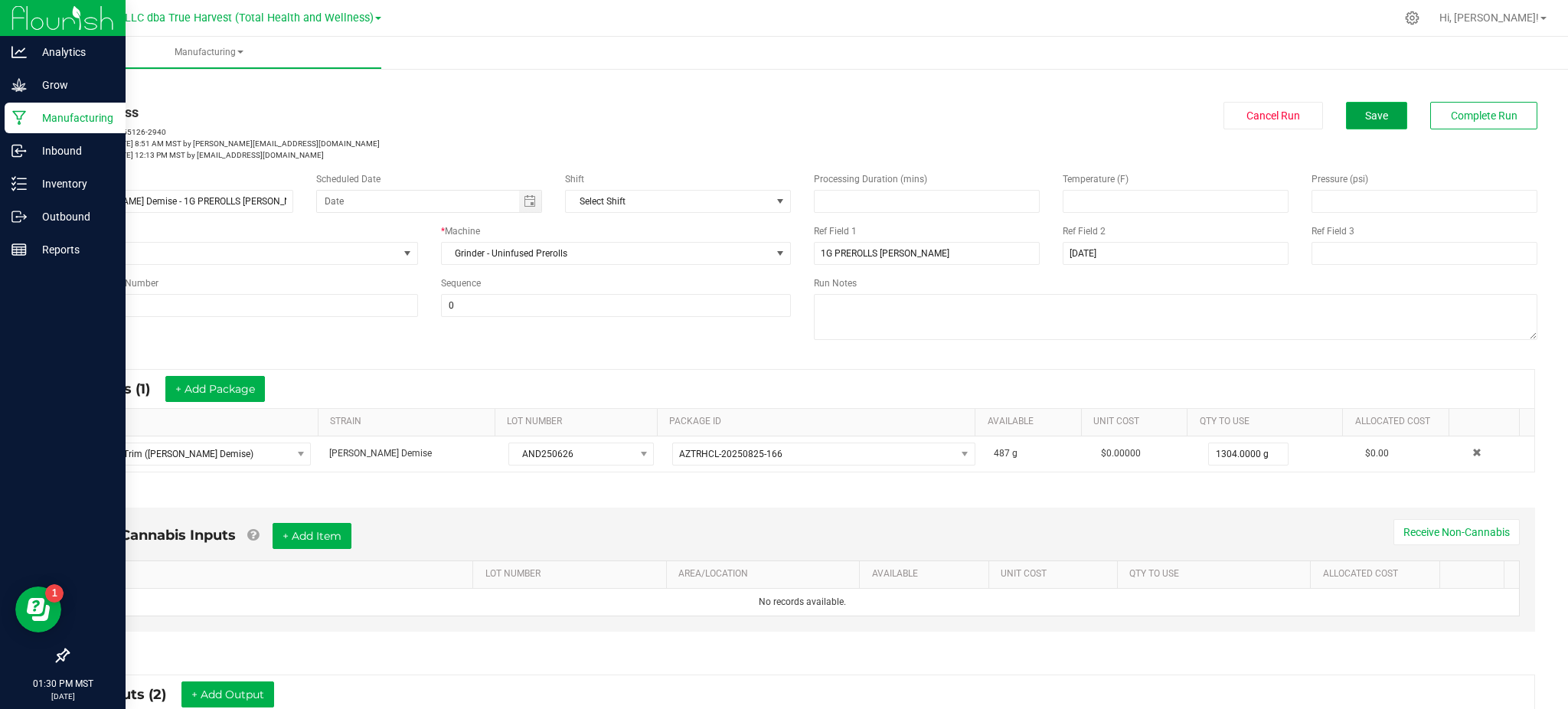
click at [1351, 121] on button "Save" at bounding box center [1377, 116] width 61 height 28
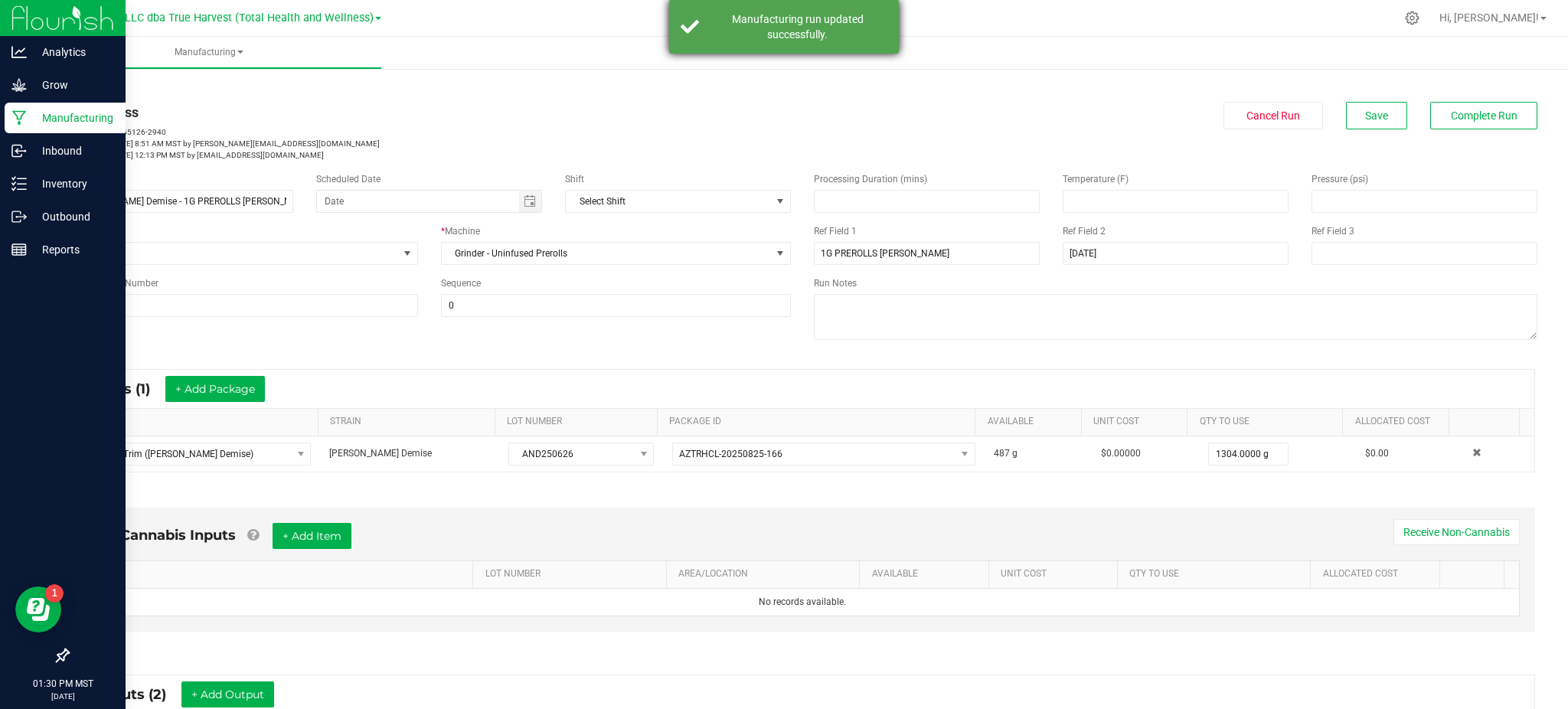
click at [725, 5] on div "Manufacturing run updated successfully." at bounding box center [784, 27] width 230 height 53
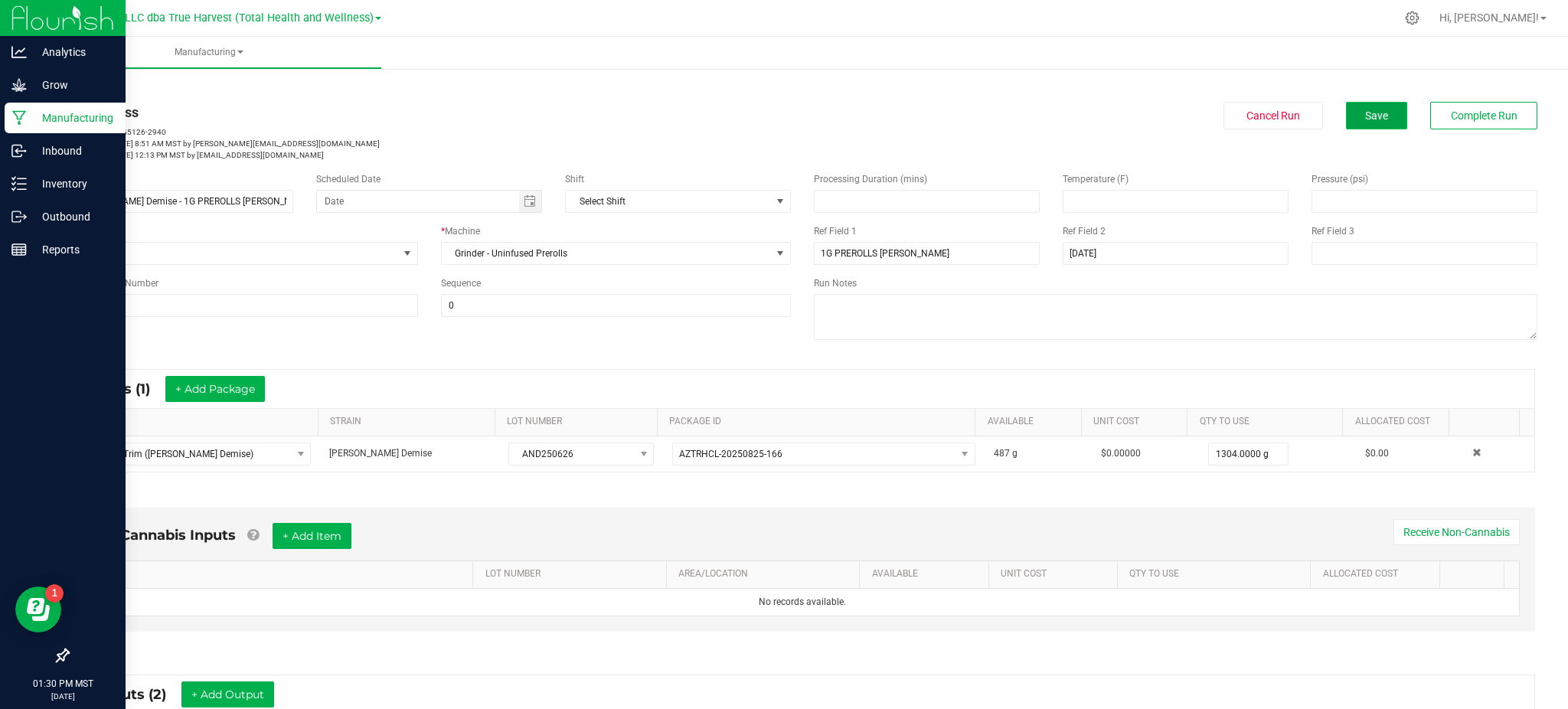
click at [1372, 116] on span "Save" at bounding box center [1376, 116] width 23 height 12
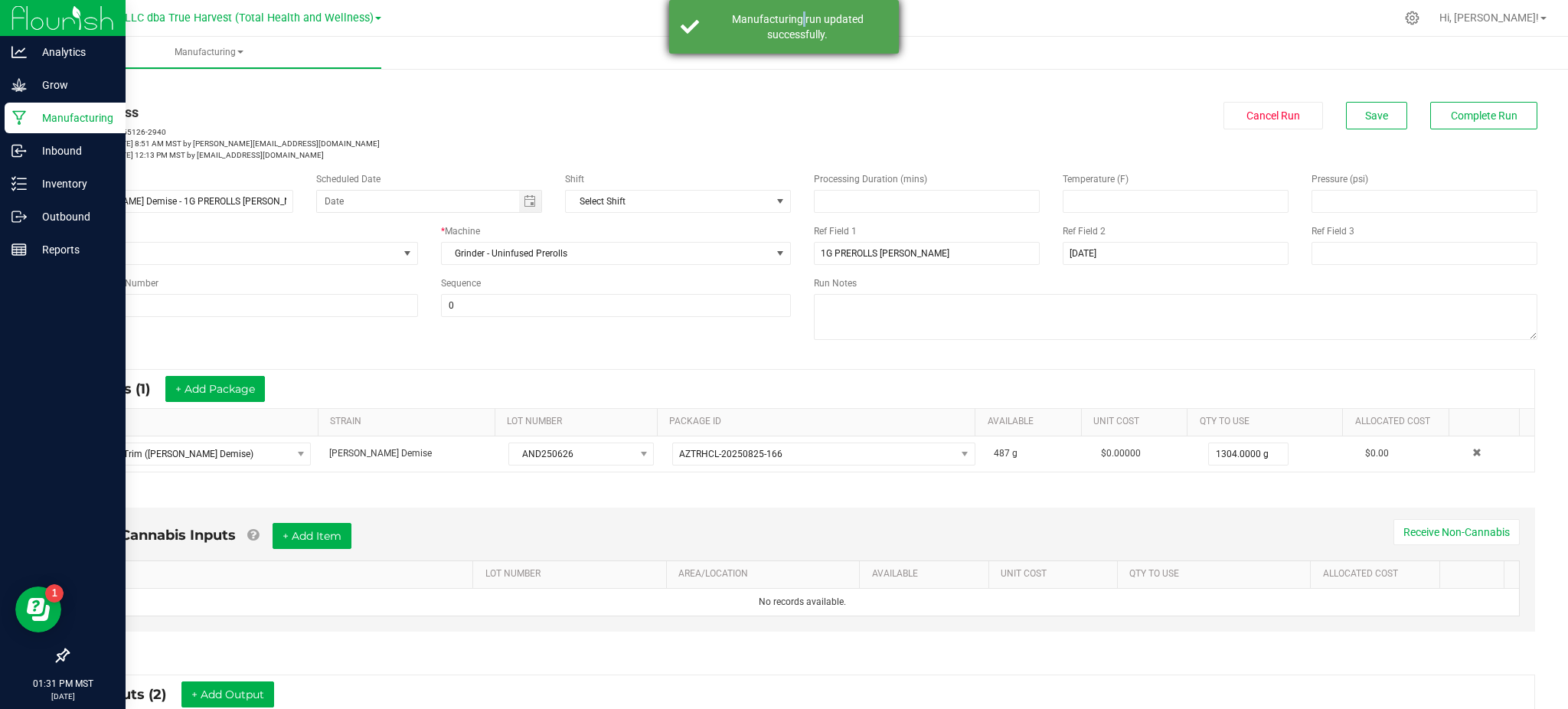
drag, startPoint x: 801, startPoint y: 18, endPoint x: 838, endPoint y: 20, distance: 37.1
click at [810, 19] on div "Manufacturing run updated successfully." at bounding box center [797, 27] width 180 height 31
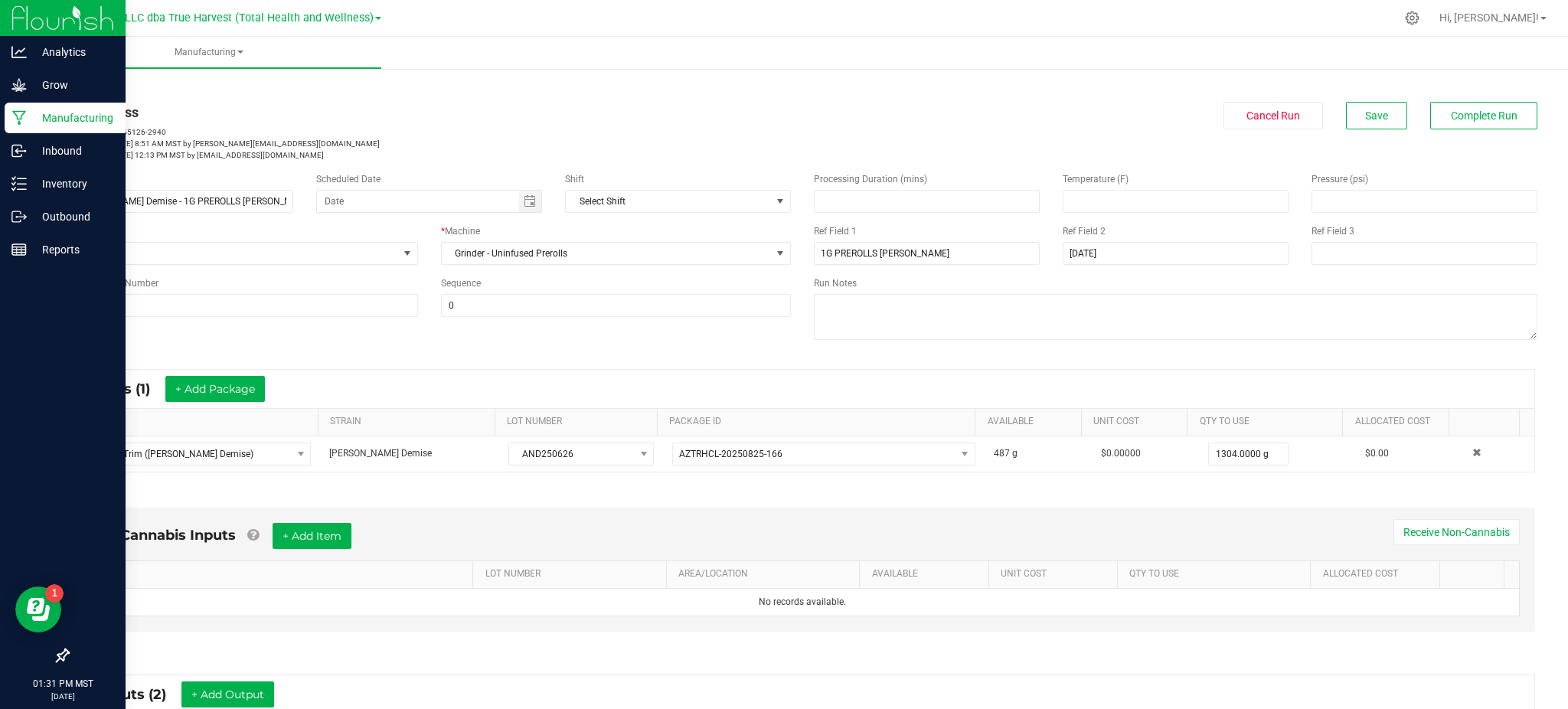
click at [1452, 135] on div "In Progress MP-20250915155126-2940 Started: [DATE] 8:51 AM MST by [EMAIL_ADDRES…" at bounding box center [802, 131] width 1493 height 59
click at [1451, 126] on button "Complete Run" at bounding box center [1483, 116] width 108 height 28
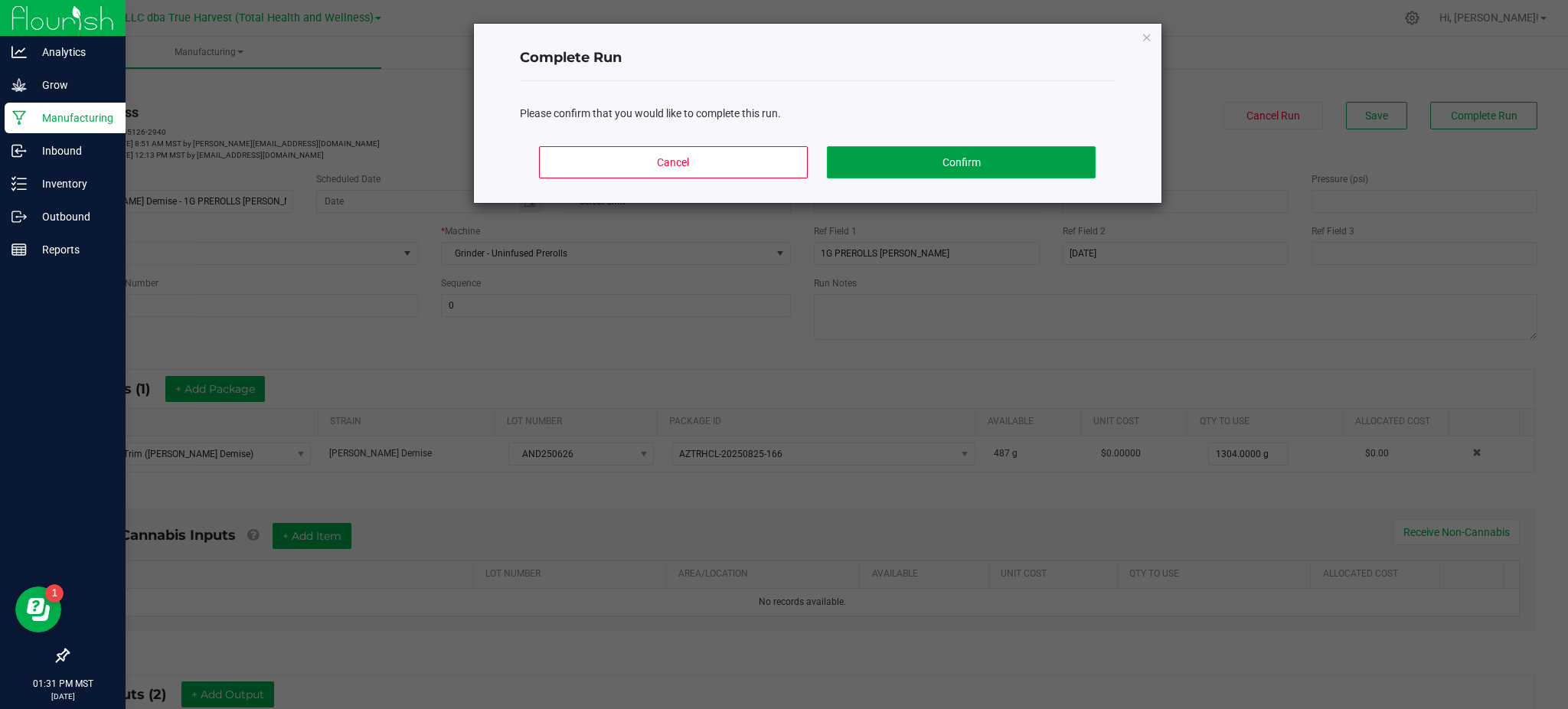
click at [916, 161] on button "Confirm" at bounding box center [960, 162] width 267 height 33
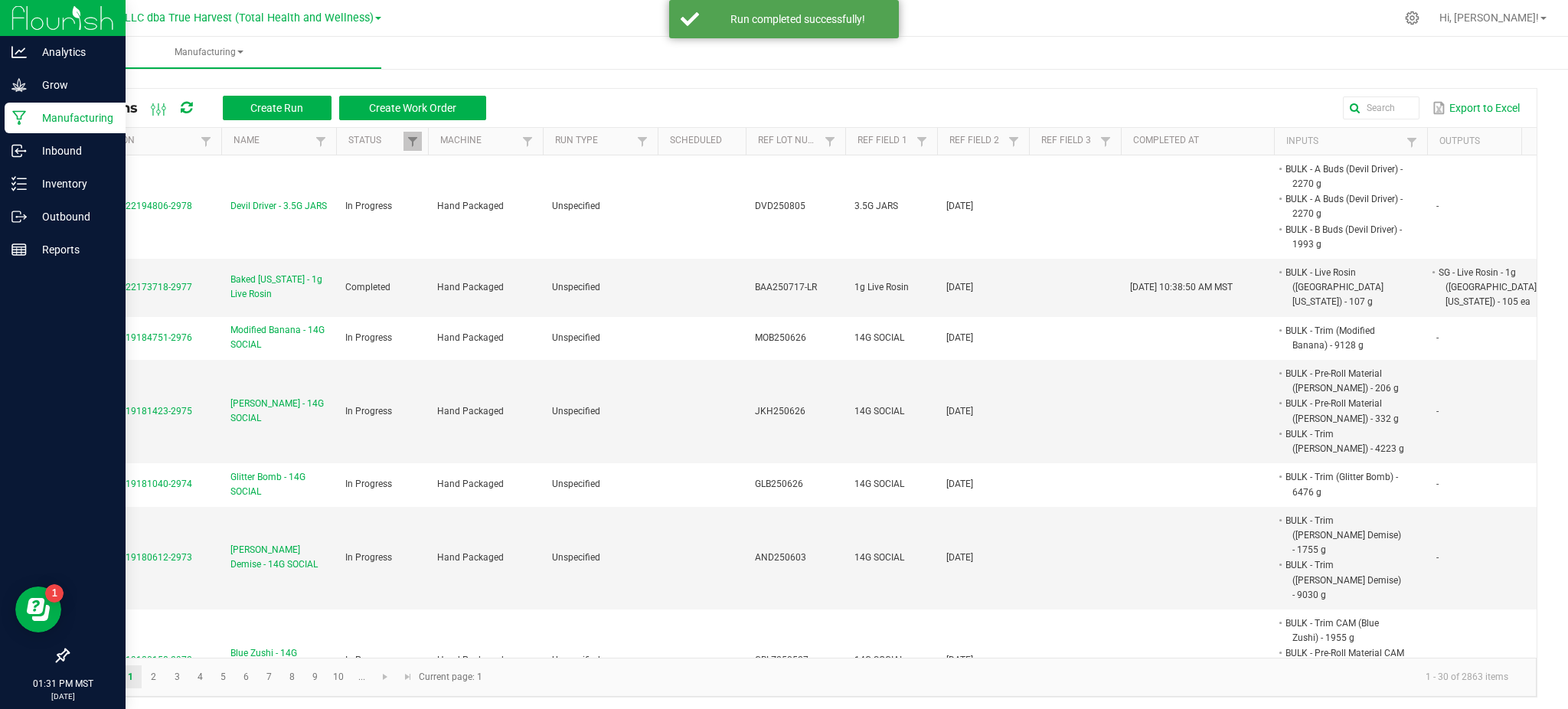
click at [1010, 90] on div "All Runs Create Run Create Work Order Export to Excel" at bounding box center [802, 108] width 1468 height 39
click at [42, 191] on p "Inventory" at bounding box center [72, 184] width 92 height 19
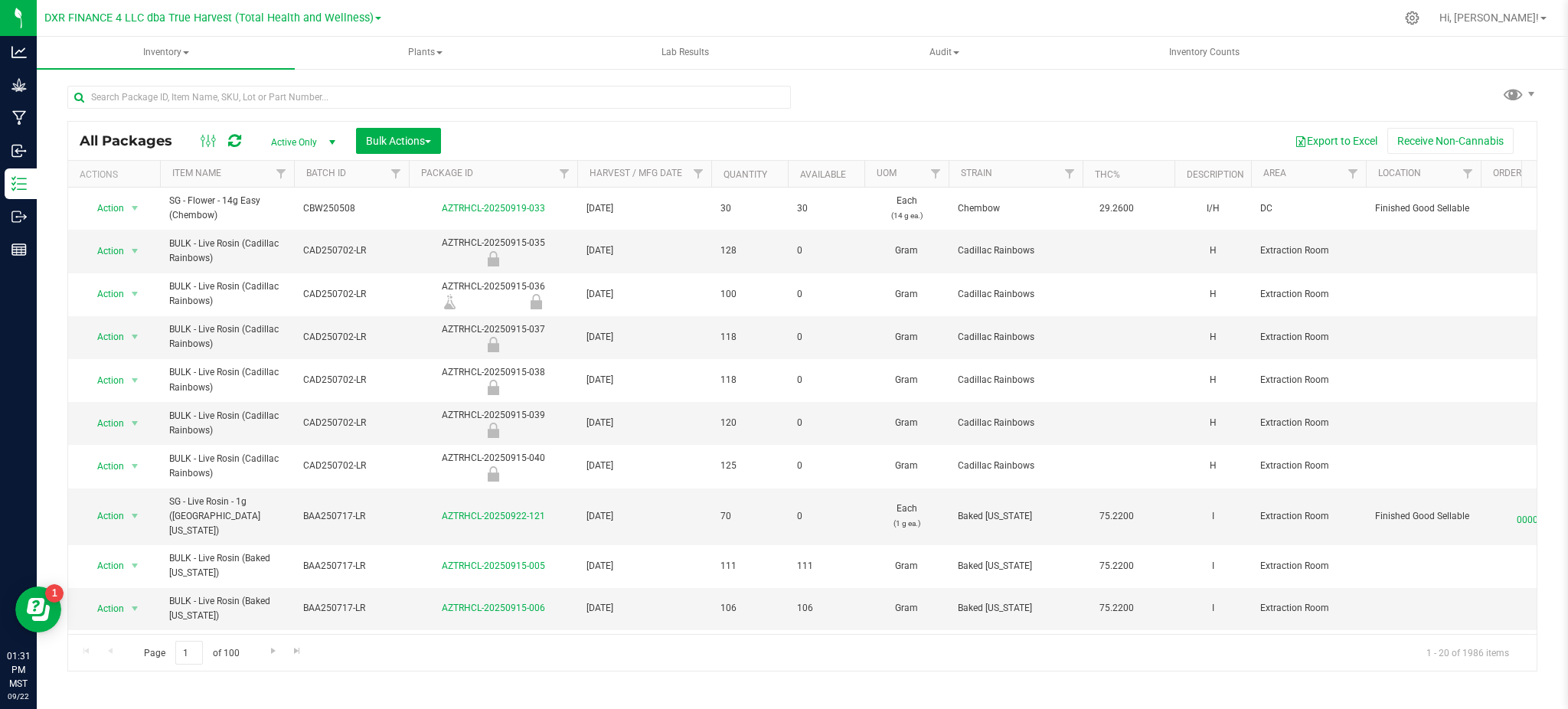
click at [588, 142] on div "Export to Excel Receive Non-Cannabis" at bounding box center [988, 141] width 1073 height 26
click at [641, 135] on div "Export to Excel Receive Non-Cannabis" at bounding box center [988, 141] width 1073 height 26
click at [460, 176] on link "Package ID" at bounding box center [447, 173] width 52 height 11
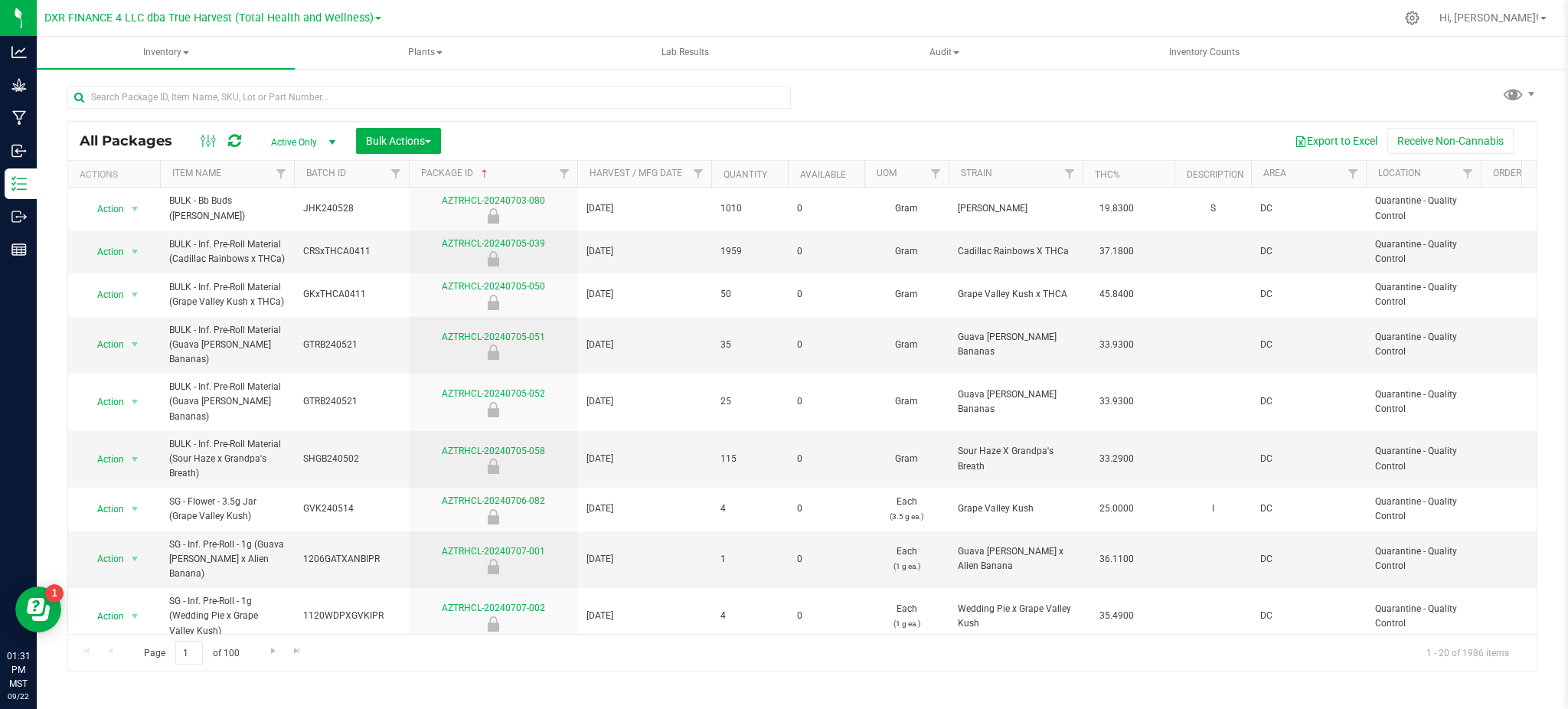
drag, startPoint x: 950, startPoint y: 84, endPoint x: 940, endPoint y: 90, distance: 11.7
click at [949, 85] on div "All Packages Active Only Active Only Lab Samples Locked All Bulk Actions Add to…" at bounding box center [801, 371] width 1469 height 600
click at [455, 173] on link "Package ID" at bounding box center [456, 173] width 70 height 11
